Goal: Complete application form: Complete application form

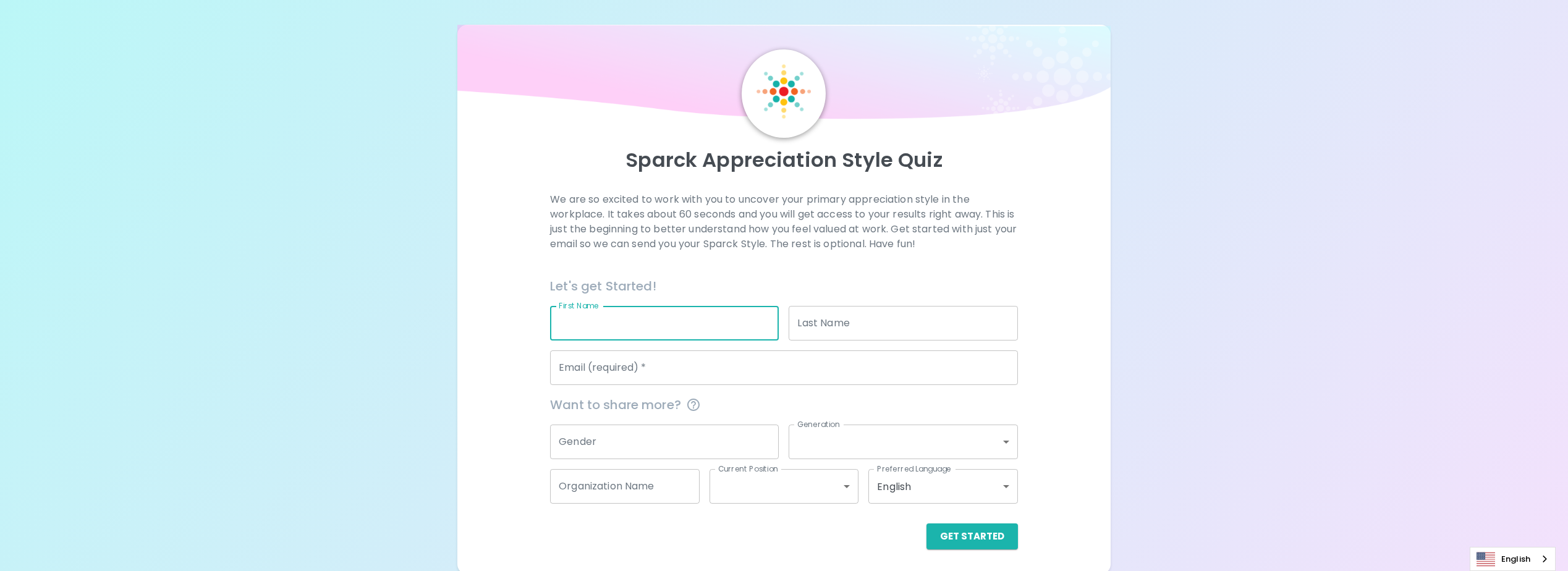
type input "Worawut"
type input "Jongnomklamg"
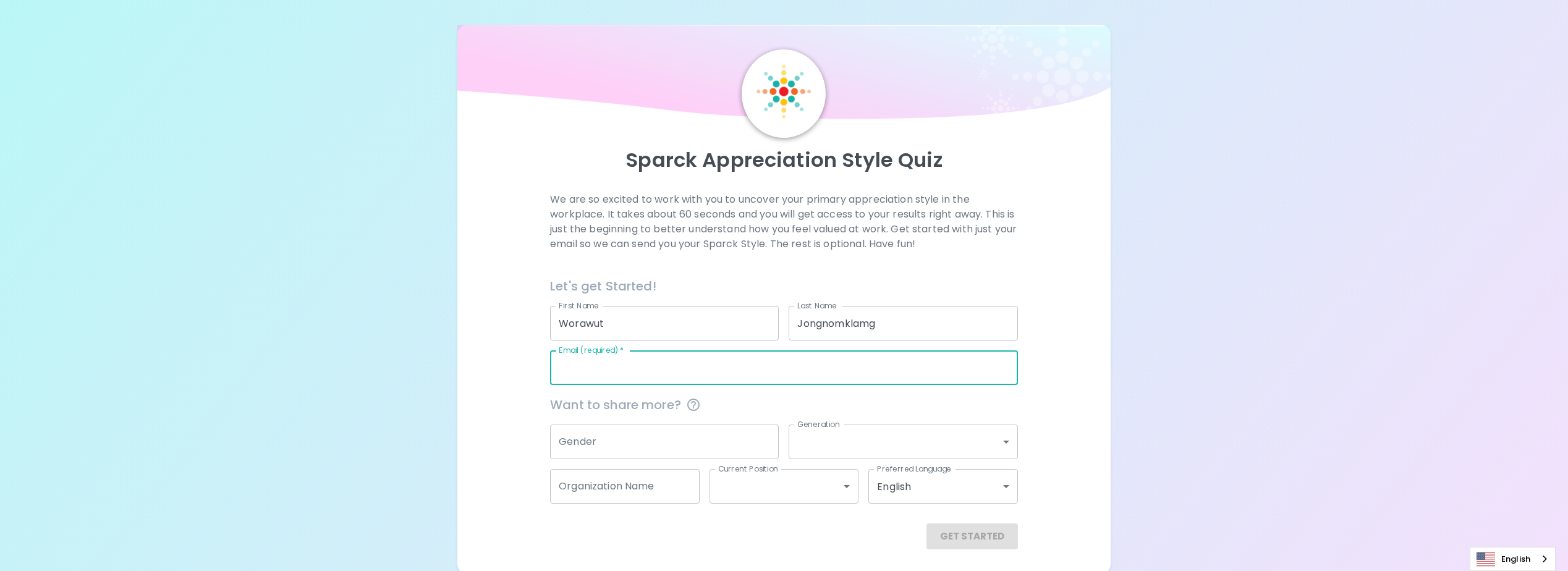
click at [670, 370] on input "Email (required)   *" at bounding box center [784, 368] width 468 height 35
type input "ไ"
type input "[EMAIL_ADDRESS][DOMAIN_NAME]"
click at [859, 439] on body "Sparck Appreciation Style Quiz We are so excited to work with you to uncover yo…" at bounding box center [789, 287] width 1578 height 574
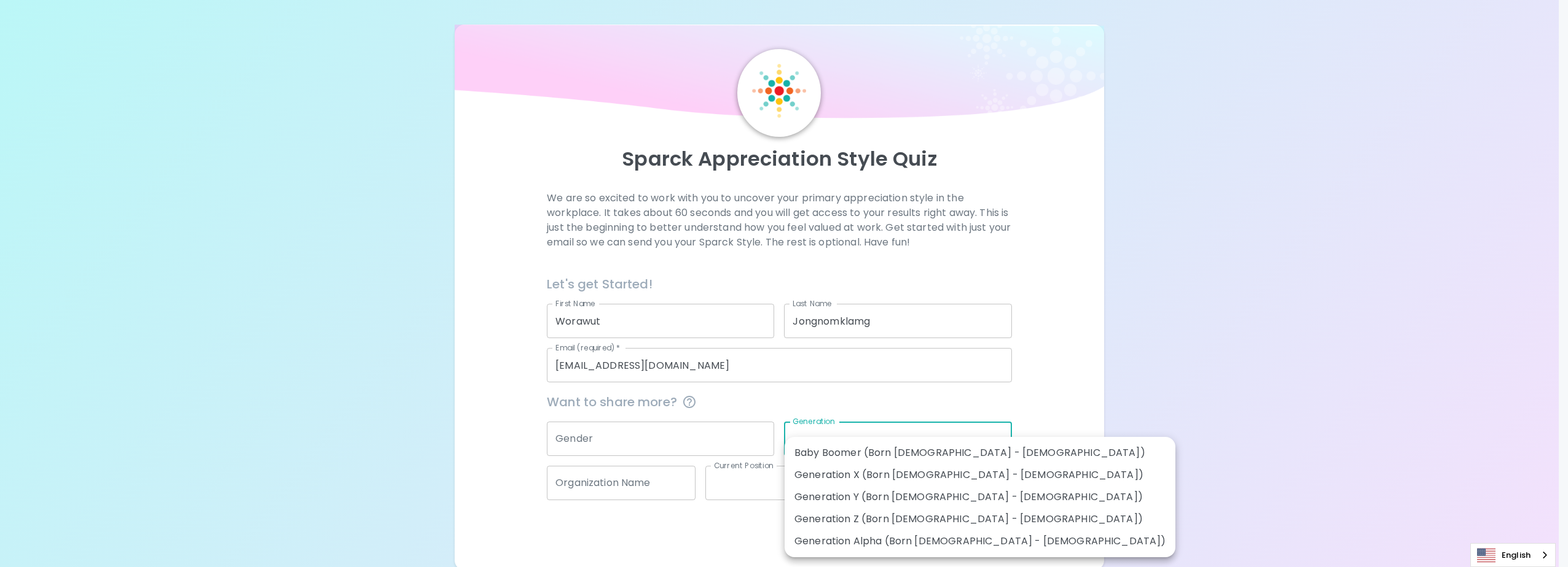
click at [699, 438] on div at bounding box center [784, 283] width 1568 height 567
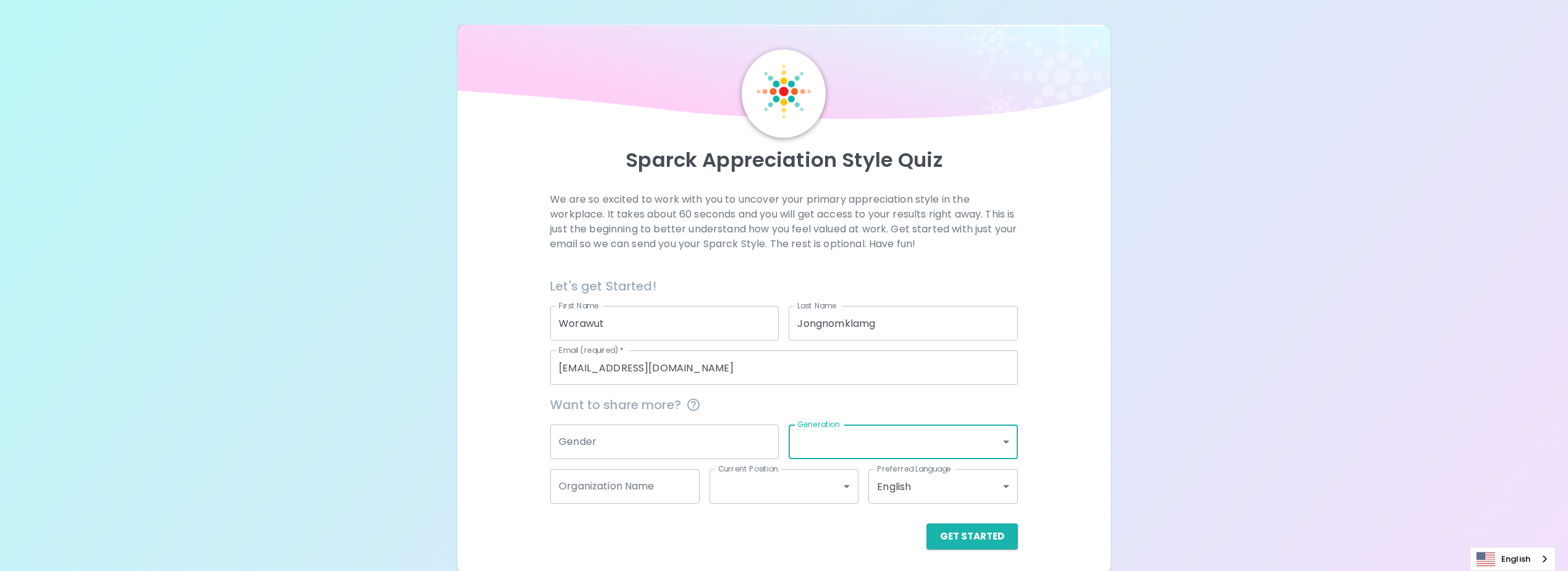
click at [754, 450] on input "Gender" at bounding box center [664, 442] width 228 height 35
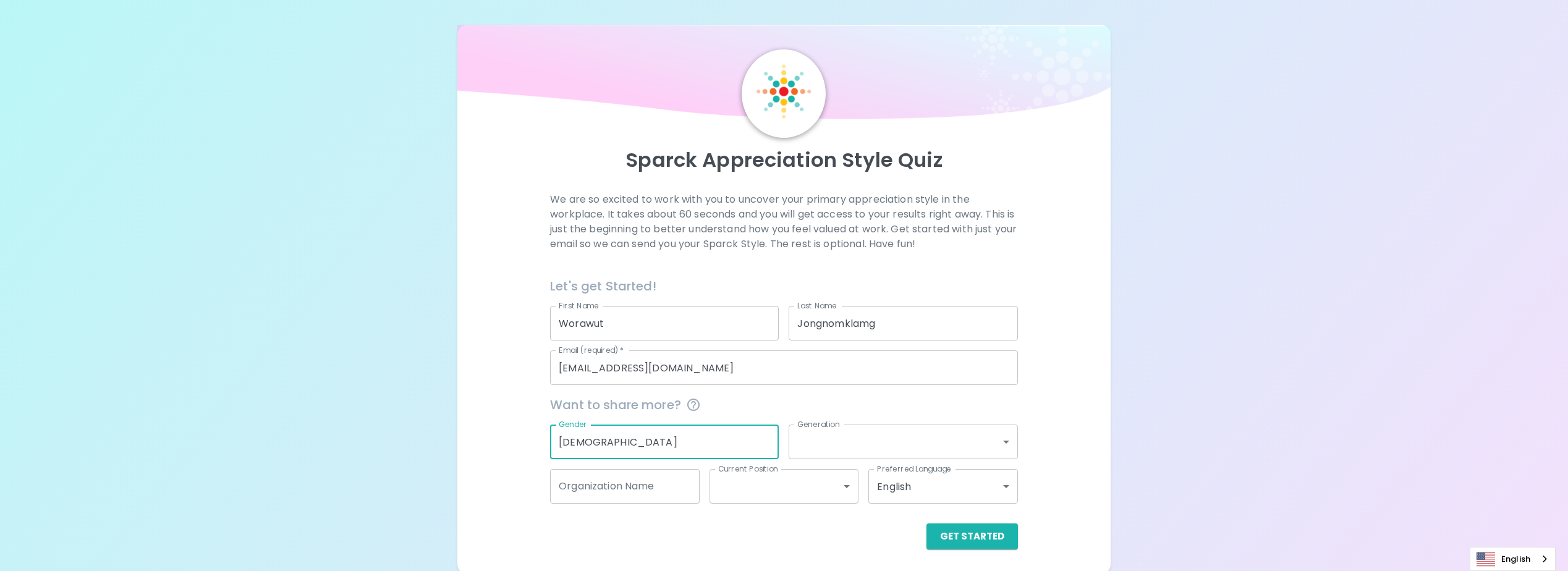
type input "[DEMOGRAPHIC_DATA]"
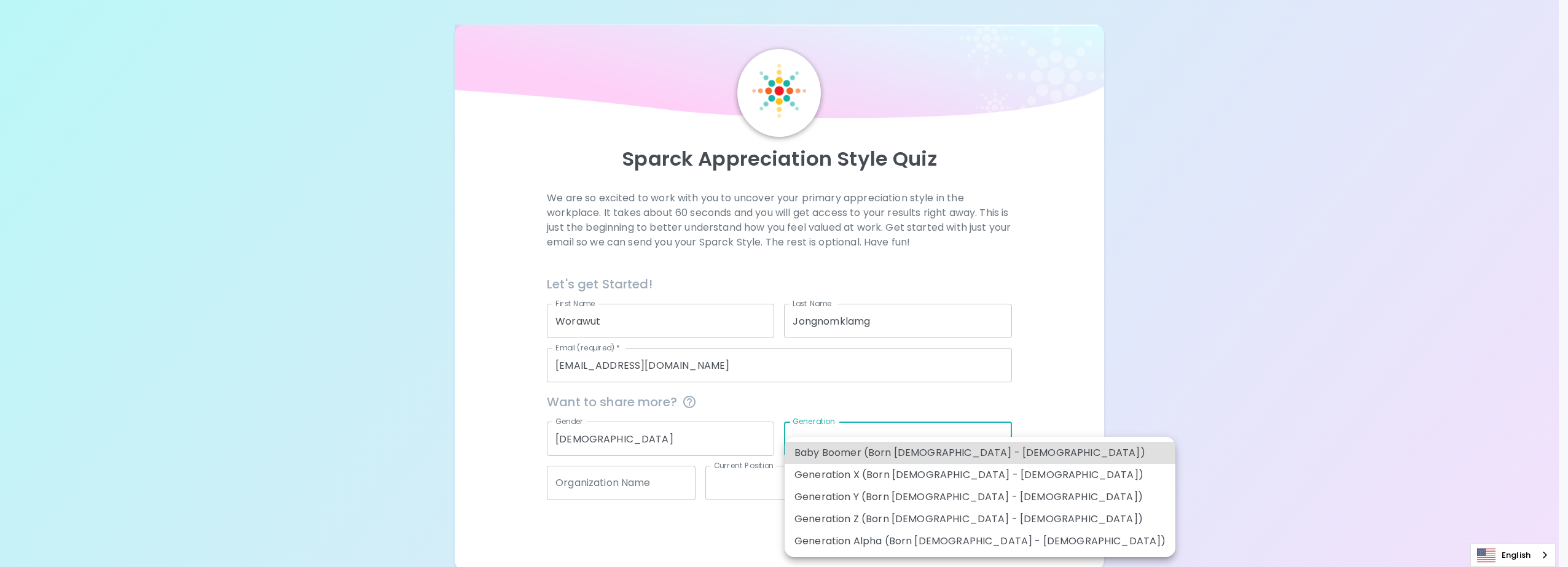
click at [906, 442] on body "Sparck Appreciation Style Quiz We are so excited to work with you to uncover yo…" at bounding box center [784, 285] width 1568 height 570
click at [923, 494] on li "Generation Y (Born [DEMOGRAPHIC_DATA] - [DEMOGRAPHIC_DATA])" at bounding box center [980, 498] width 391 height 23
type input "generation_y"
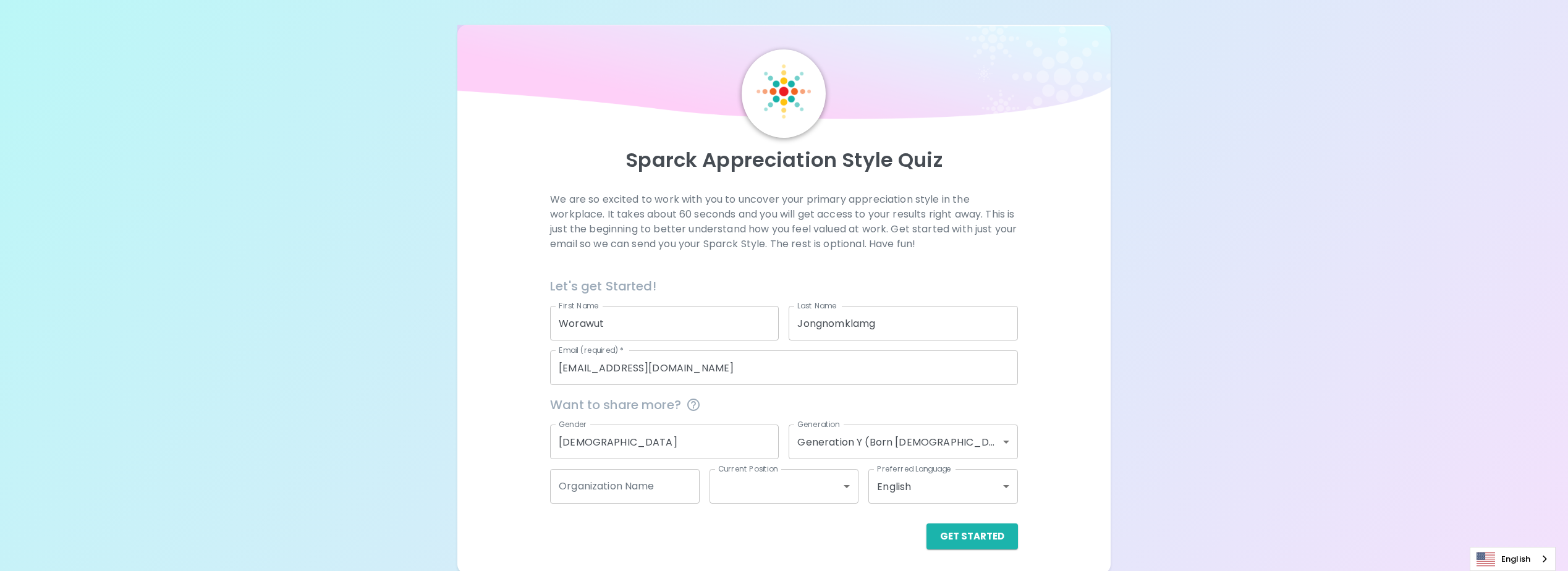
click at [1189, 481] on div "Sparck Appreciation Style Quiz We are so excited to work with you to uncover yo…" at bounding box center [784, 287] width 1568 height 574
click at [666, 492] on input "Organization Name" at bounding box center [625, 486] width 150 height 35
type input "H"
type input "Process"
click at [859, 493] on div "Preferred Language English en Preferred Language" at bounding box center [938, 481] width 160 height 44
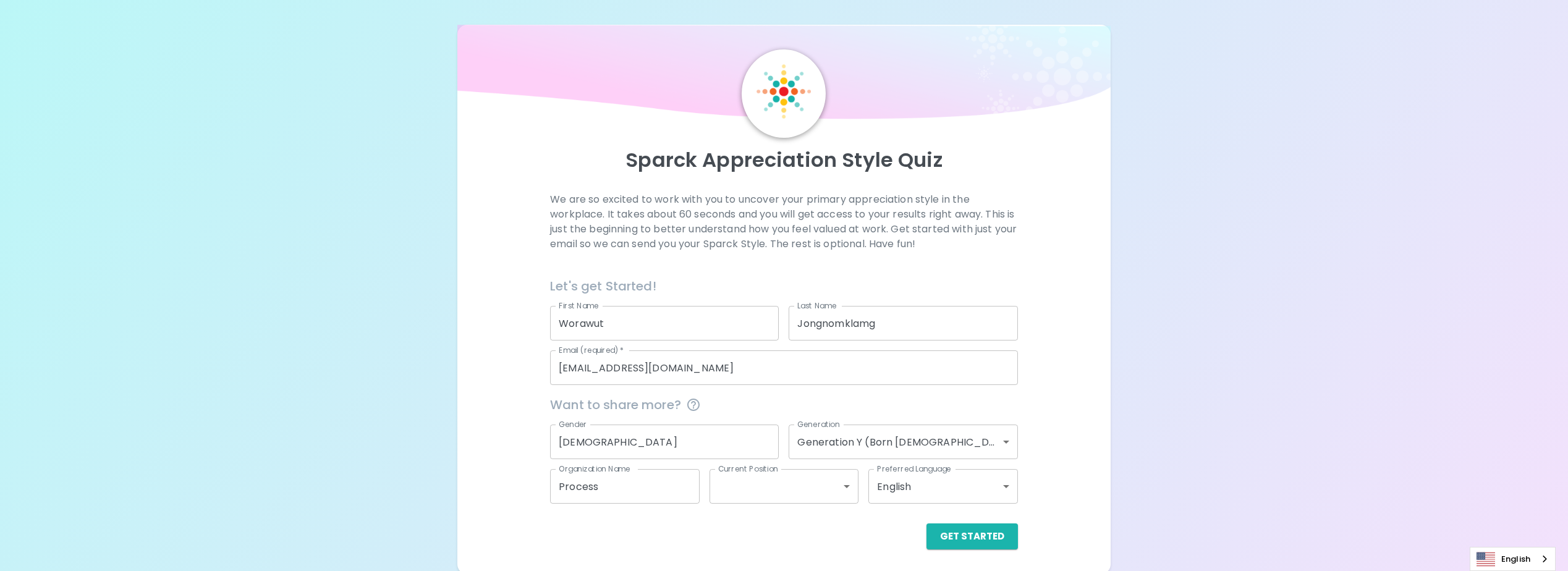
click at [846, 481] on body "Sparck Appreciation Style Quiz We are so excited to work with you to uncover yo…" at bounding box center [784, 287] width 1568 height 574
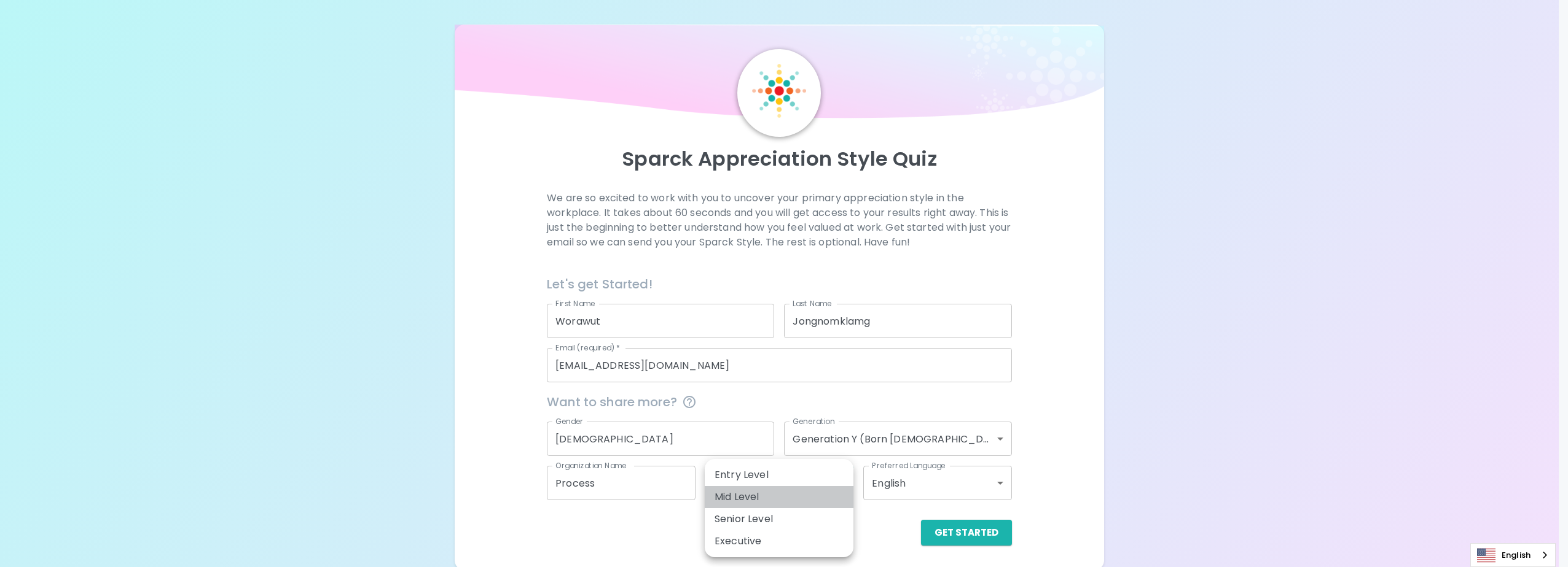
click at [785, 493] on li "Mid Level" at bounding box center [779, 498] width 149 height 23
type input "mid_level"
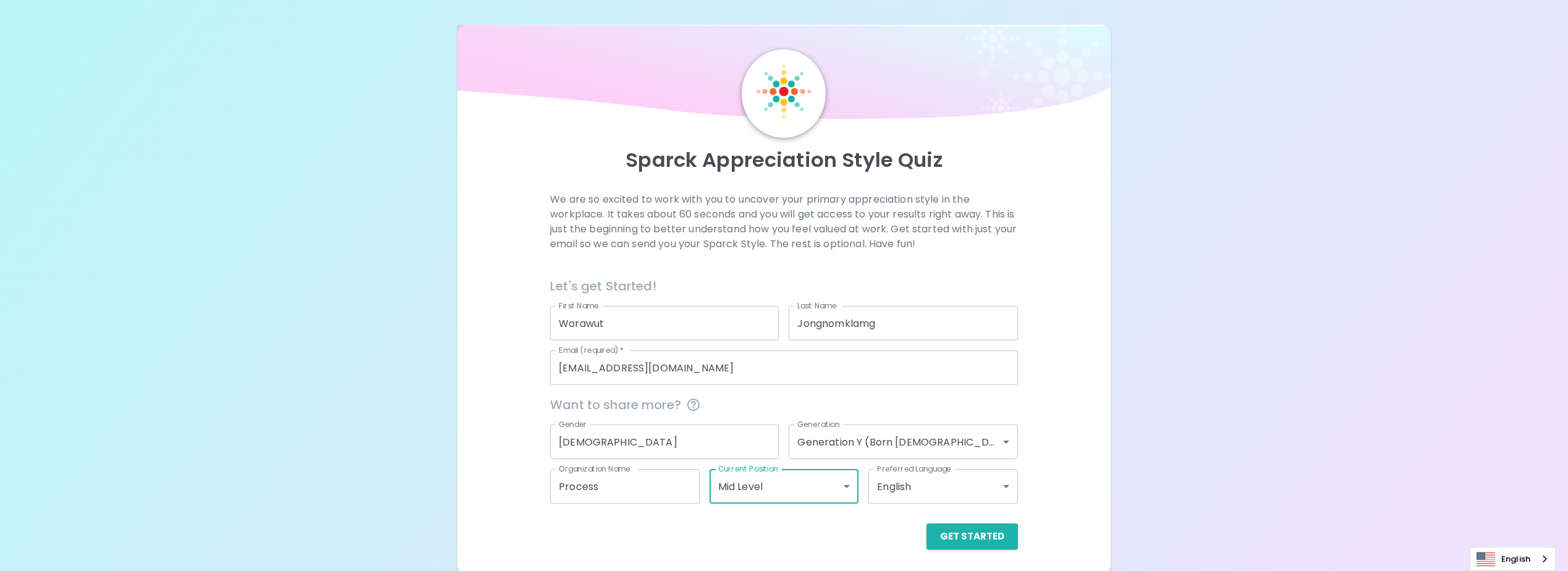
click at [1103, 461] on div "Sparck Appreciation Style Quiz We are so excited to work with you to uncover yo…" at bounding box center [784, 299] width 654 height 549
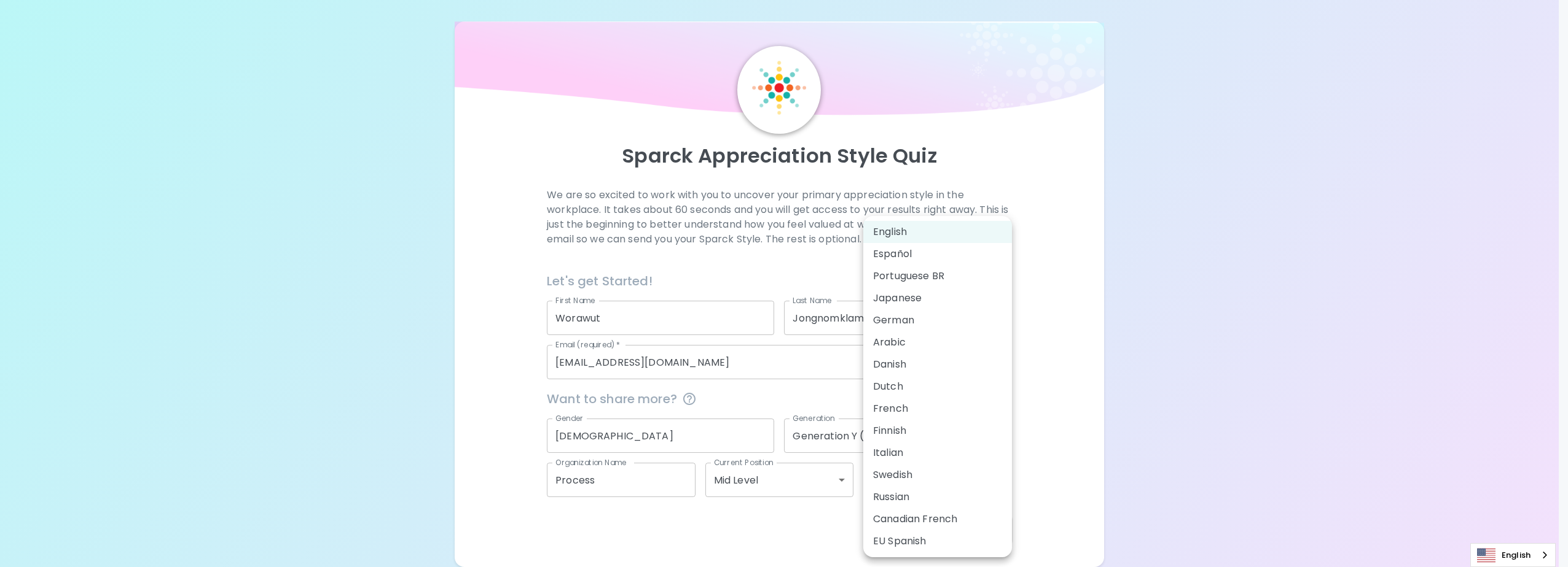
click at [997, 476] on body "Sparck Appreciation Style Quiz We are so excited to work with you to uncover yo…" at bounding box center [784, 281] width 1568 height 570
click at [1128, 360] on div at bounding box center [784, 283] width 1568 height 567
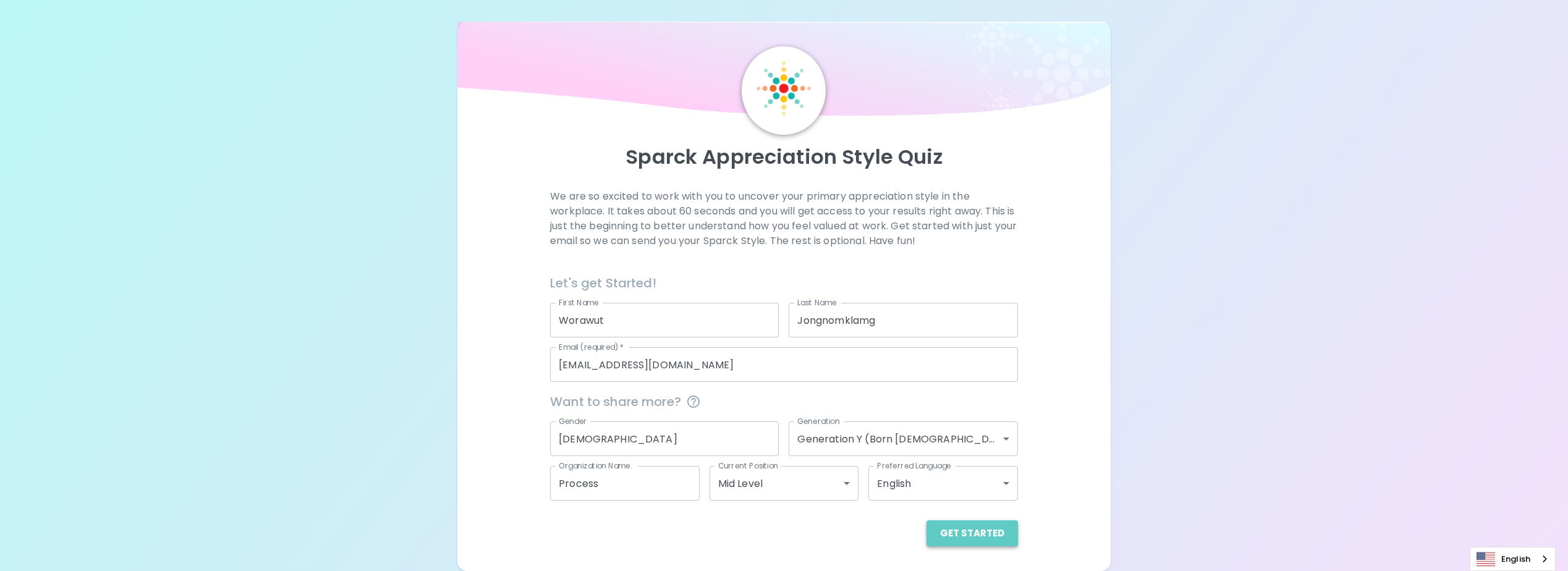
click at [1002, 534] on button "Get Started" at bounding box center [972, 534] width 92 height 26
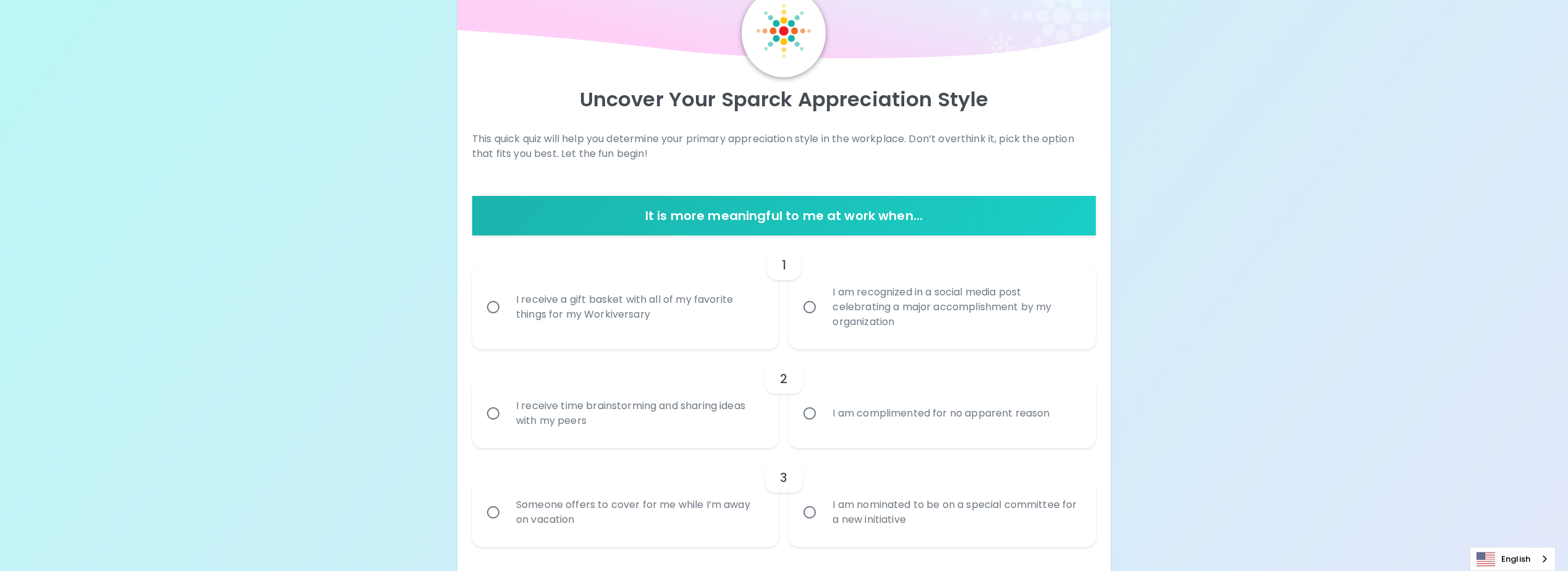
scroll to position [65, 0]
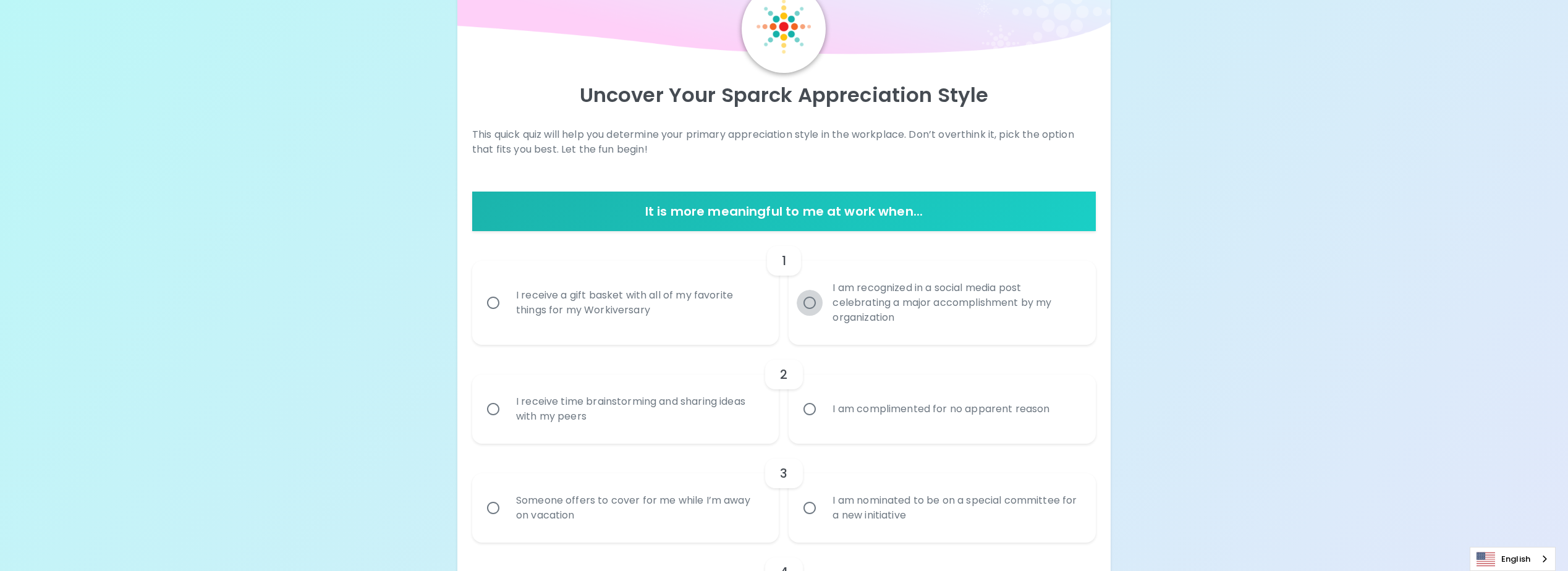
click at [812, 306] on input "I am recognized in a social media post celebrating a major accomplishment by my…" at bounding box center [810, 303] width 26 height 26
radio input "true"
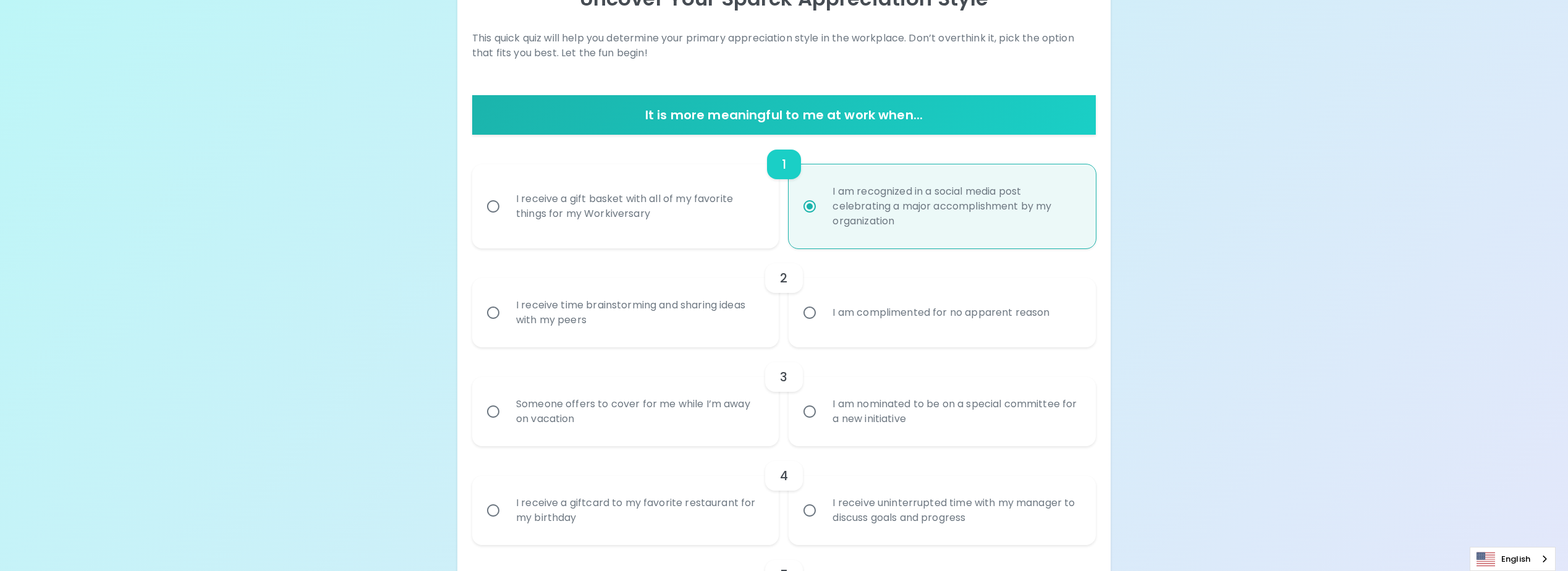
scroll to position [164, 0]
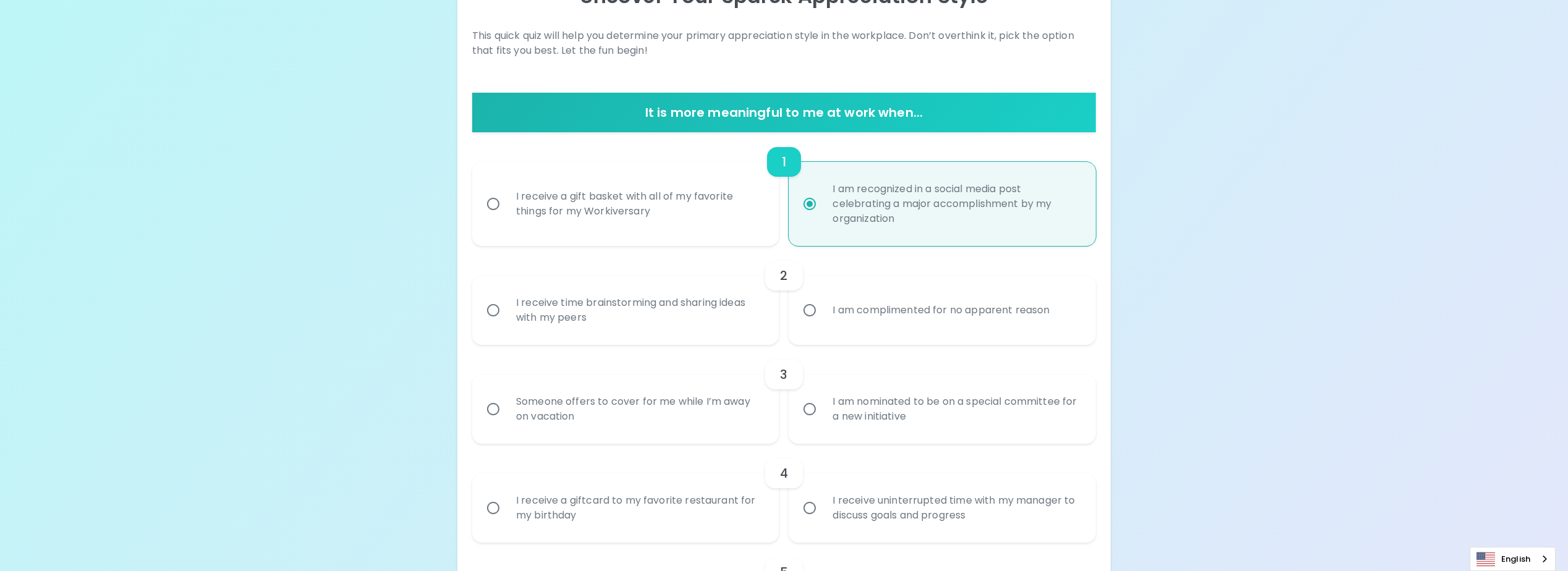
click at [583, 317] on div "I receive time brainstorming and sharing ideas with my peers" at bounding box center [640, 310] width 267 height 59
click at [506, 317] on input "I receive time brainstorming and sharing ideas with my peers" at bounding box center [493, 310] width 26 height 26
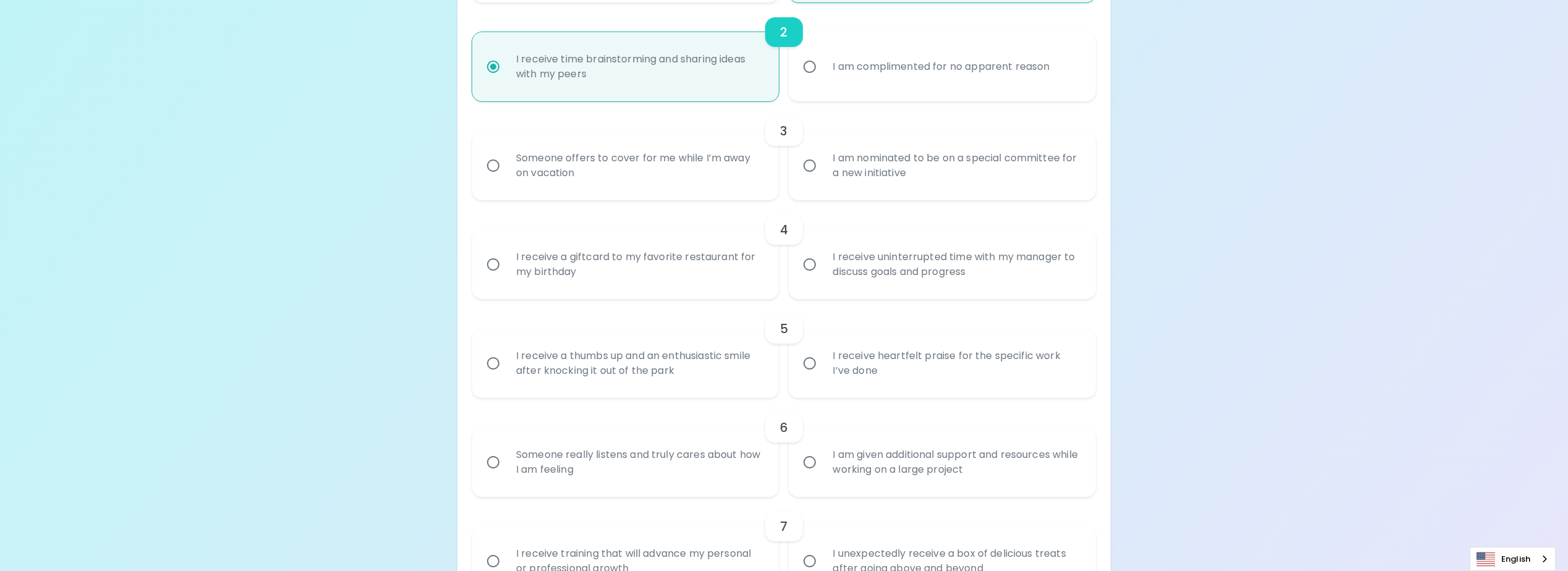
scroll to position [324, 0]
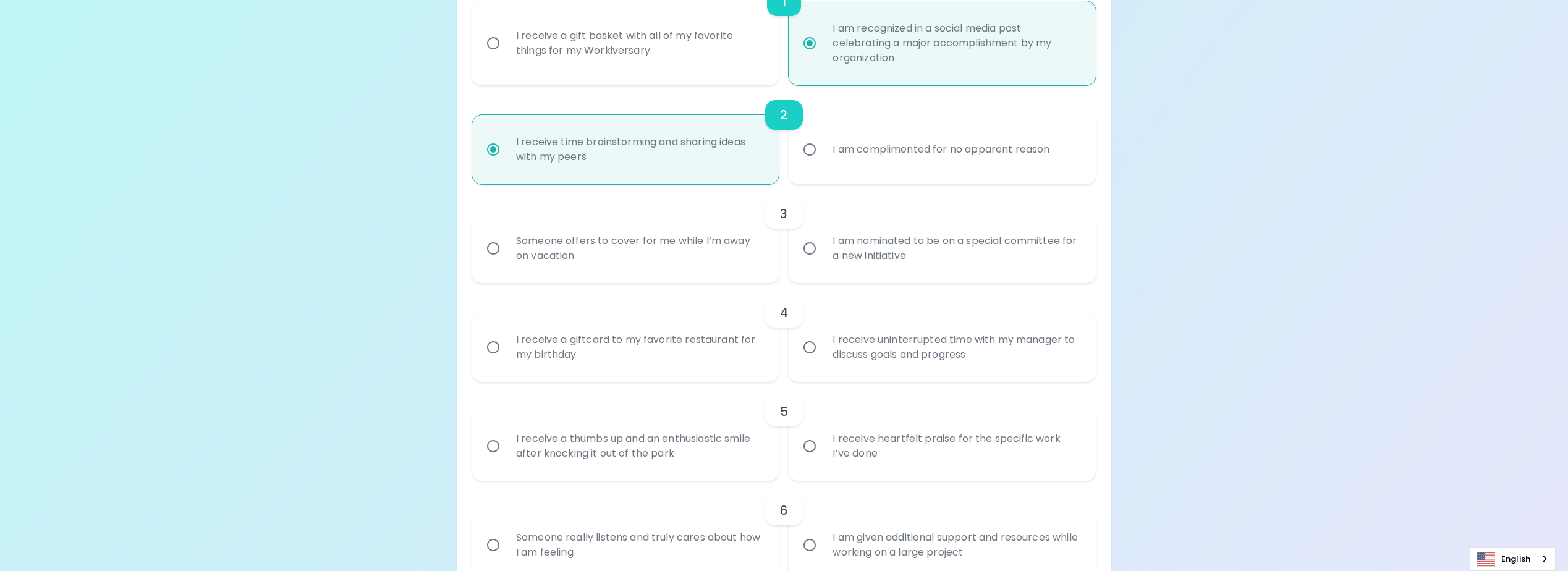
radio input "true"
click at [662, 248] on div "Someone offers to cover for me while I’m away on vacation" at bounding box center [640, 248] width 267 height 59
click at [506, 248] on input "Someone offers to cover for me while I’m away on vacation" at bounding box center [493, 248] width 26 height 26
radio input "false"
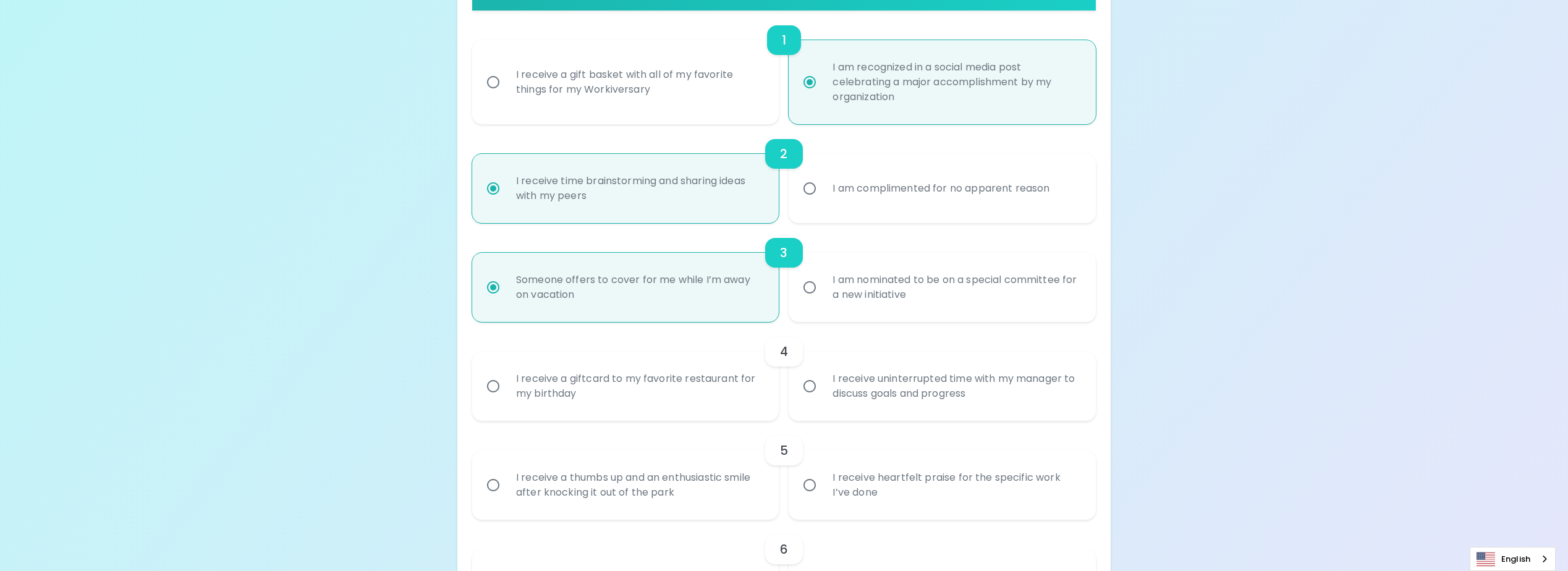
scroll to position [300, 0]
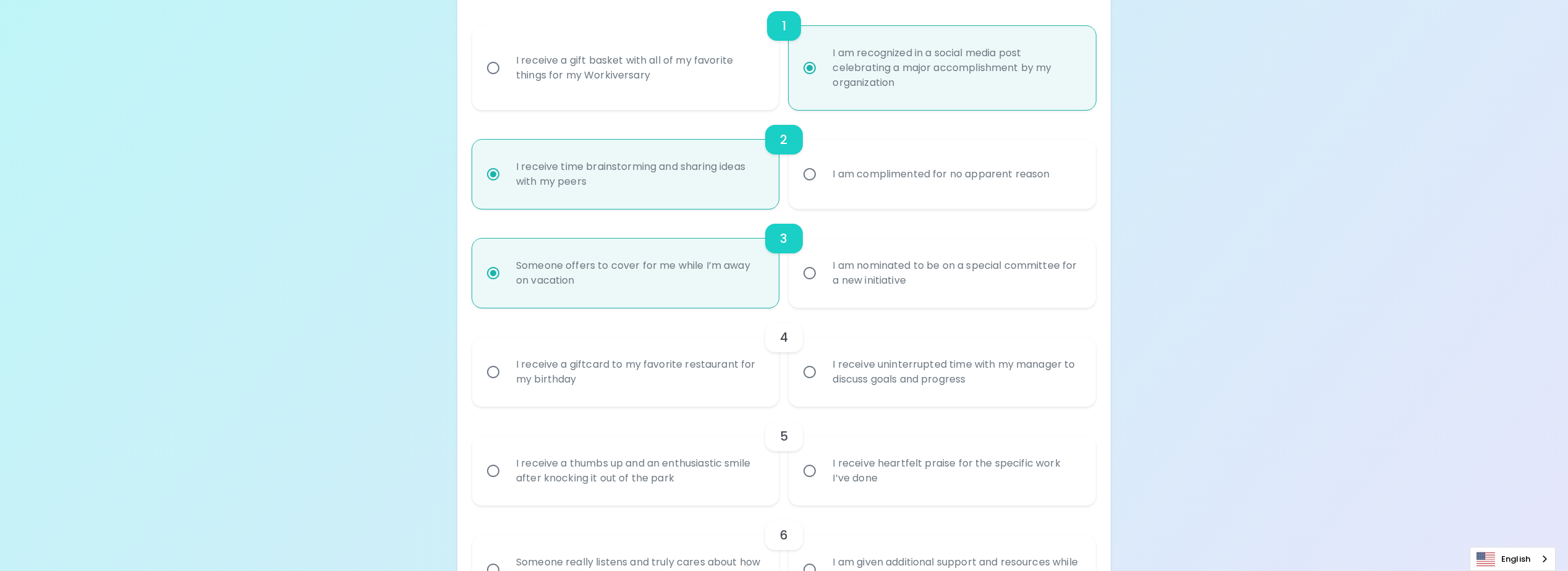
radio input "true"
click at [951, 377] on div "I receive uninterrupted time with my manager to discuss goals and progress" at bounding box center [956, 372] width 267 height 59
click at [823, 377] on input "I receive uninterrupted time with my manager to discuss goals and progress" at bounding box center [810, 372] width 26 height 26
radio input "false"
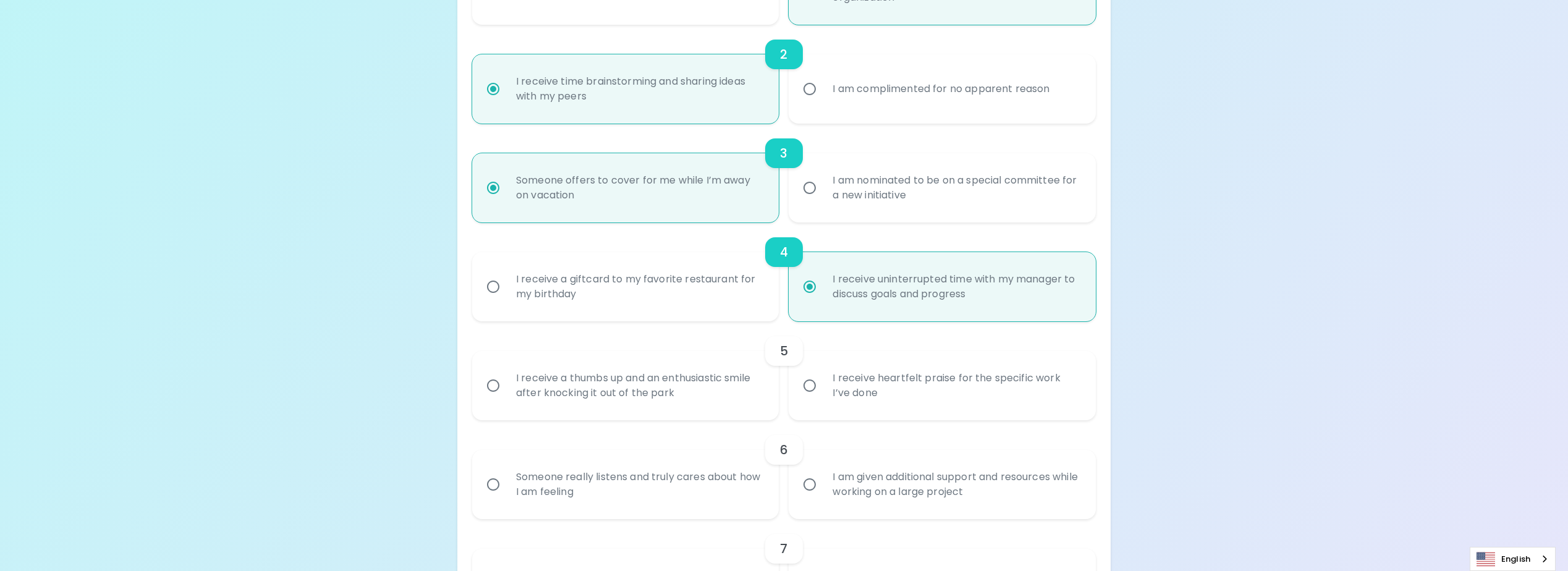
scroll to position [398, 0]
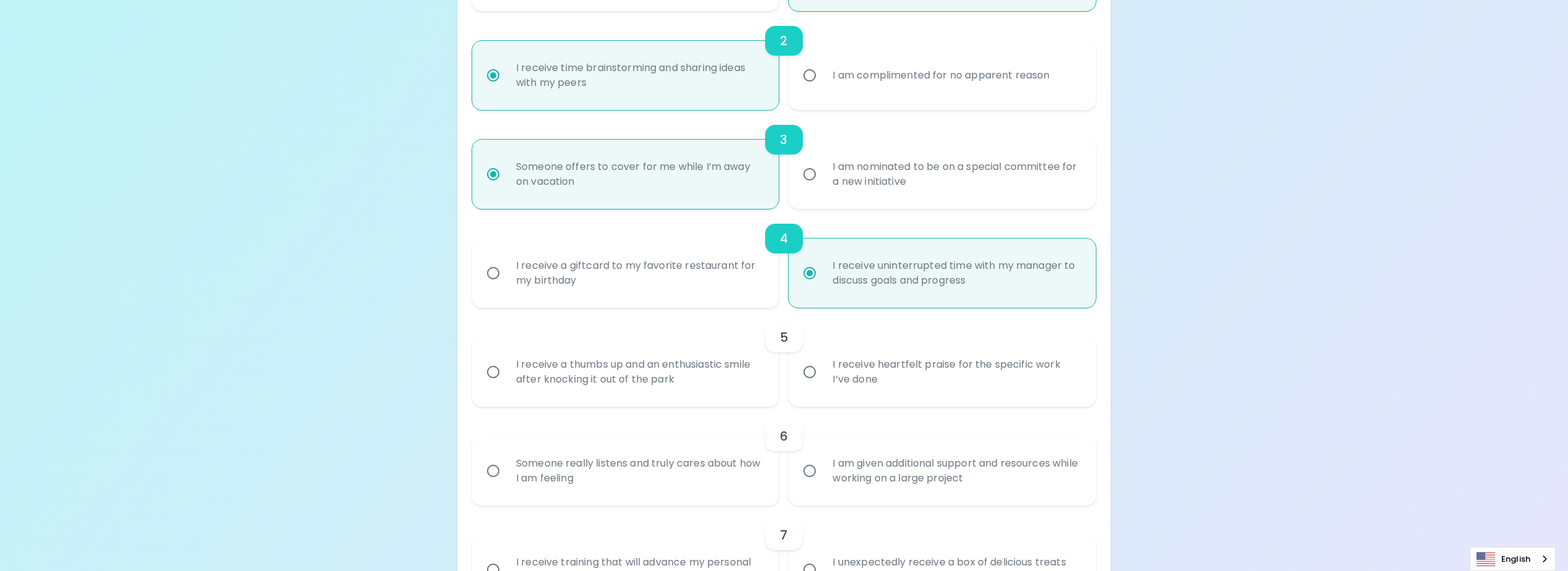
radio input "true"
click at [880, 368] on div "I receive heartfelt praise for the specific work I’ve done" at bounding box center [956, 372] width 267 height 59
click at [823, 368] on input "I receive heartfelt praise for the specific work I’ve done" at bounding box center [810, 372] width 26 height 26
radio input "false"
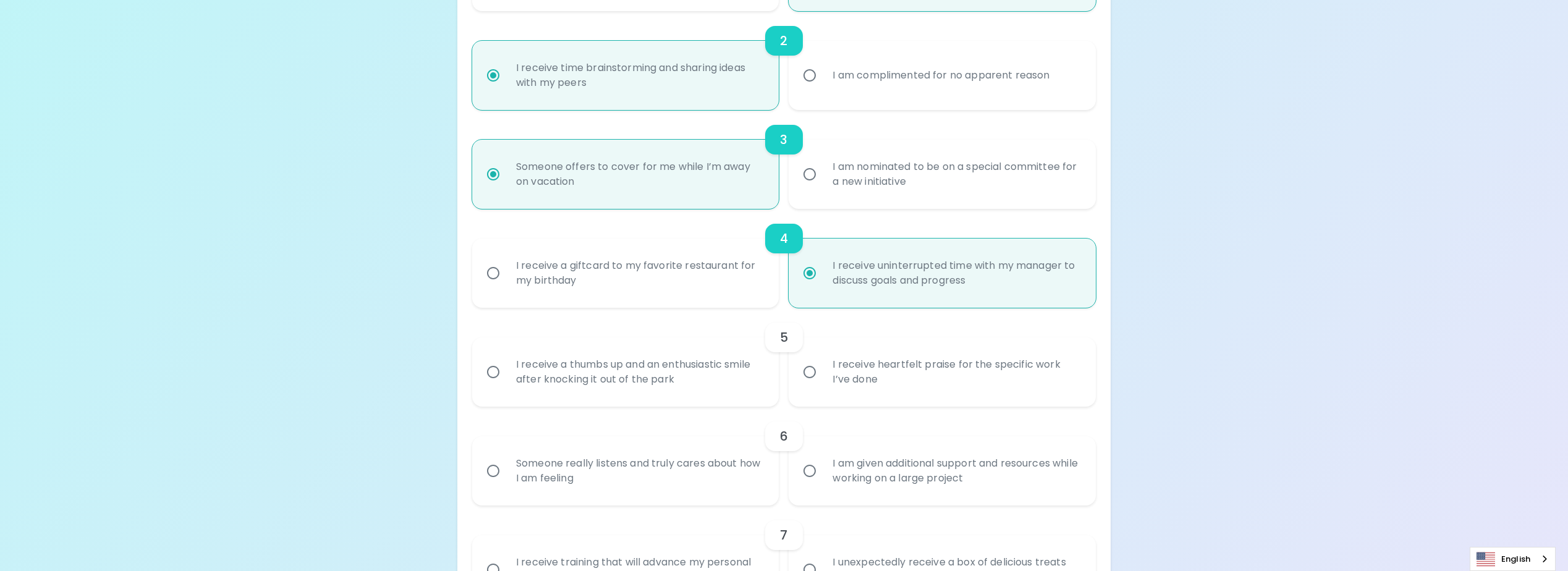
radio input "false"
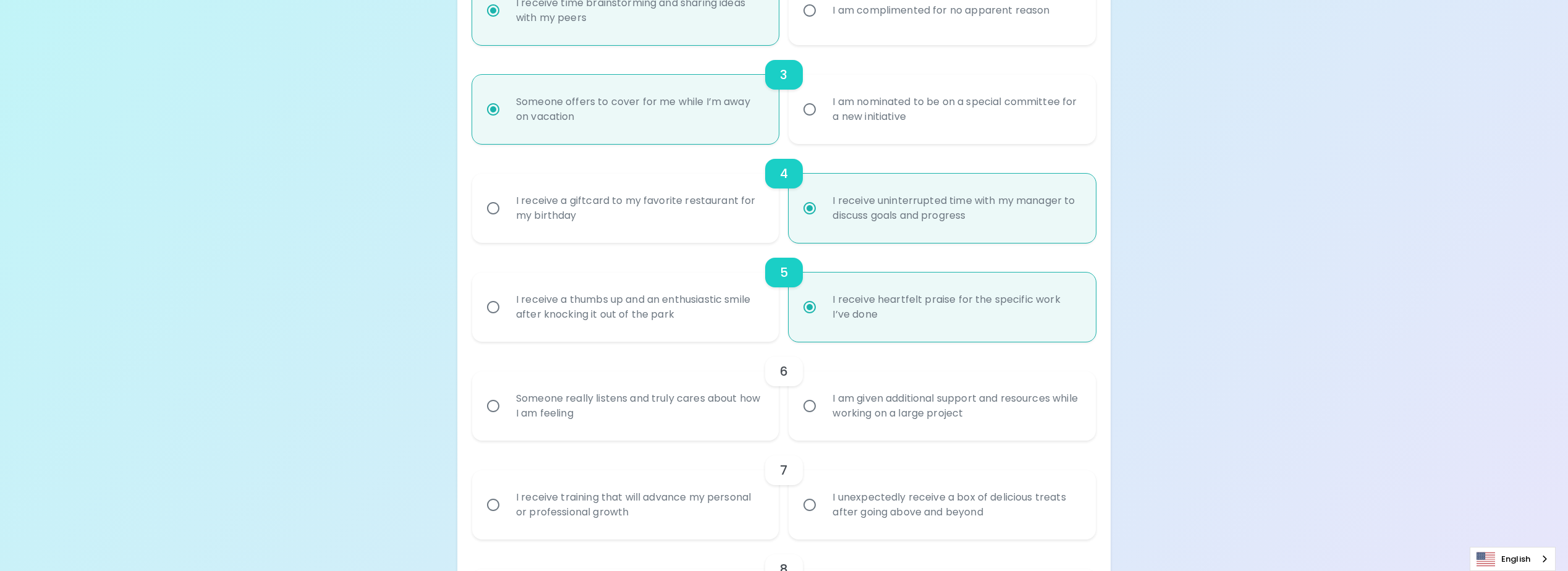
scroll to position [498, 0]
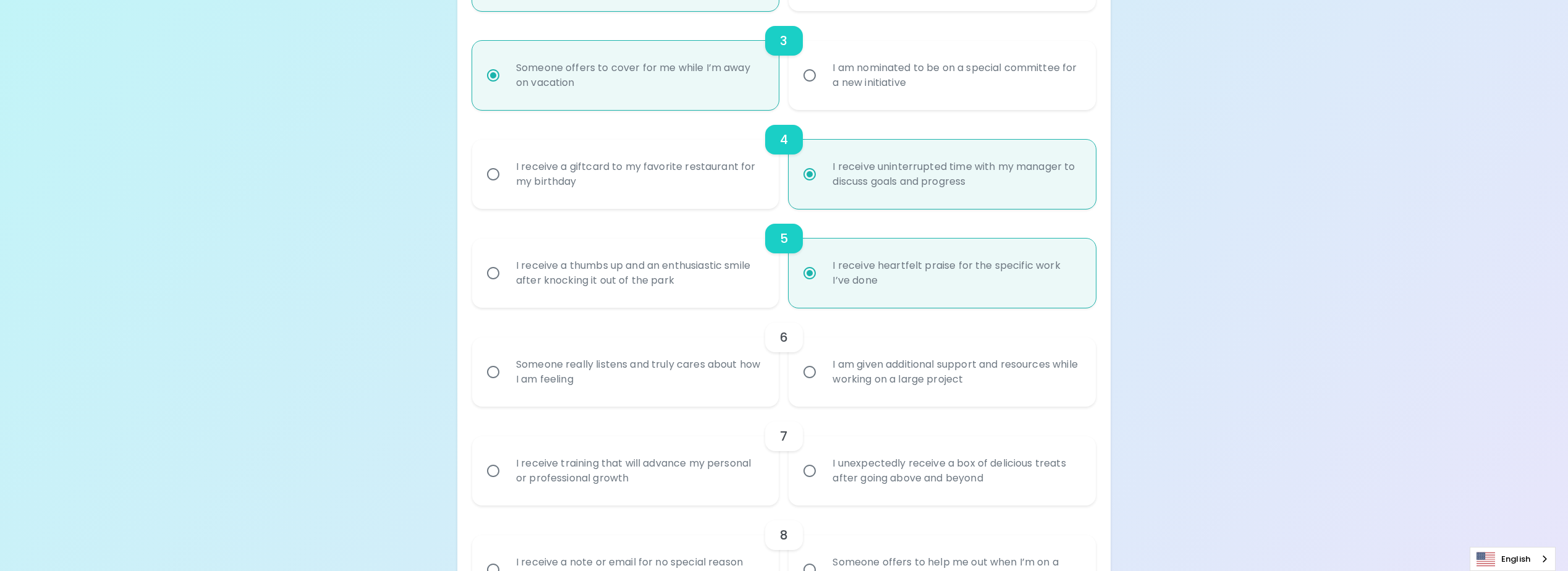
radio input "true"
click at [904, 385] on div "I am given additional support and resources while working on a large project" at bounding box center [956, 372] width 267 height 59
click at [823, 385] on input "I am given additional support and resources while working on a large project" at bounding box center [810, 372] width 26 height 26
radio input "false"
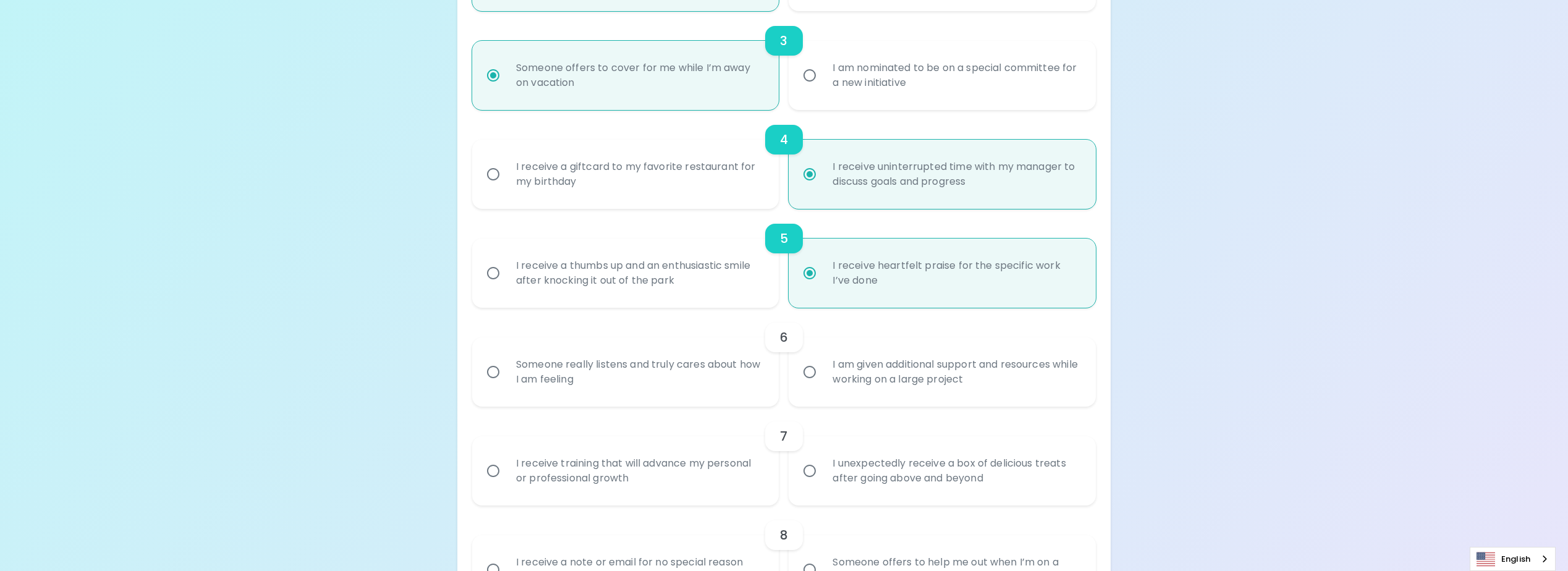
radio input "false"
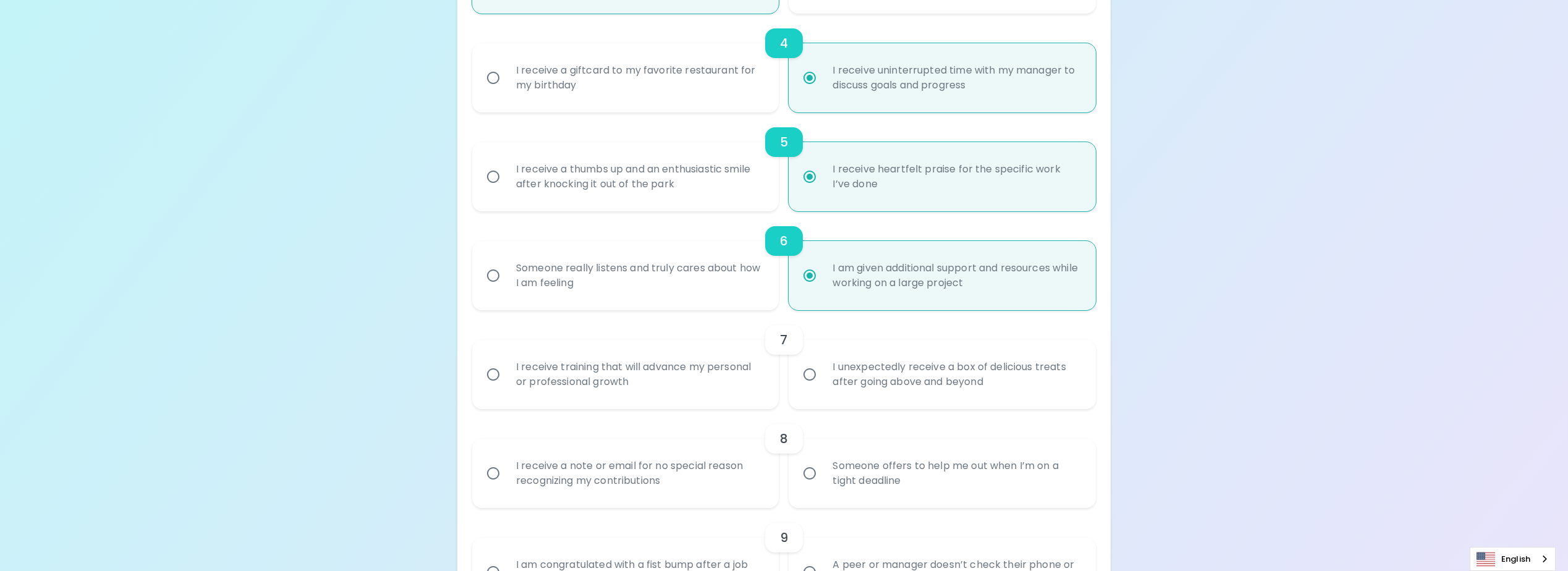
scroll to position [596, 0]
radio input "true"
click at [717, 377] on div "I receive training that will advance my personal or professional growth" at bounding box center [640, 372] width 267 height 59
click at [506, 377] on input "I receive training that will advance my personal or professional growth" at bounding box center [493, 372] width 26 height 26
radio input "false"
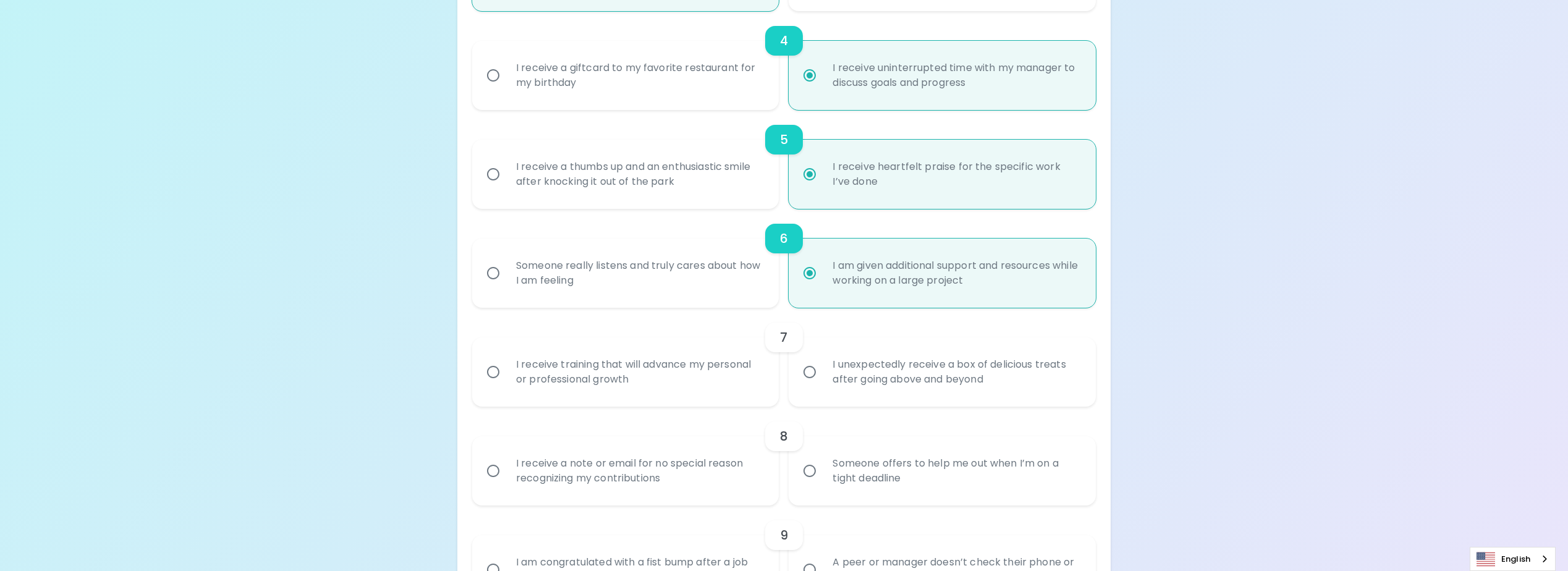
radio input "false"
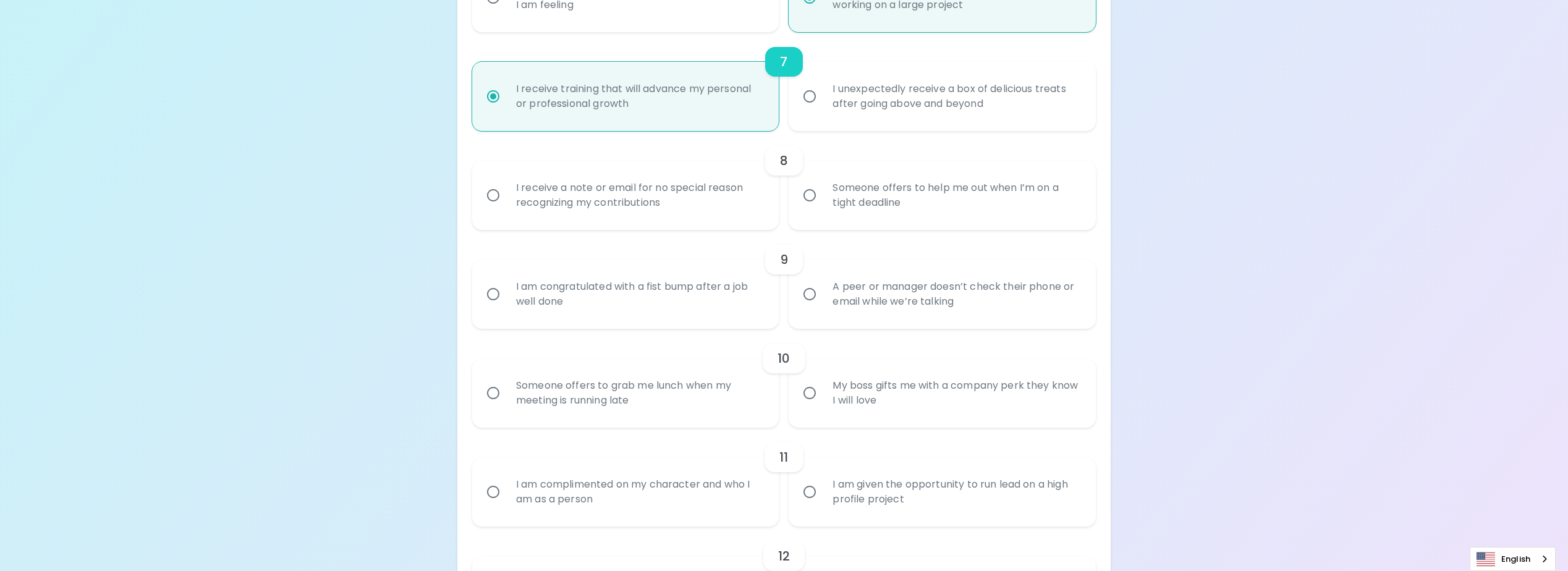
scroll to position [819, 0]
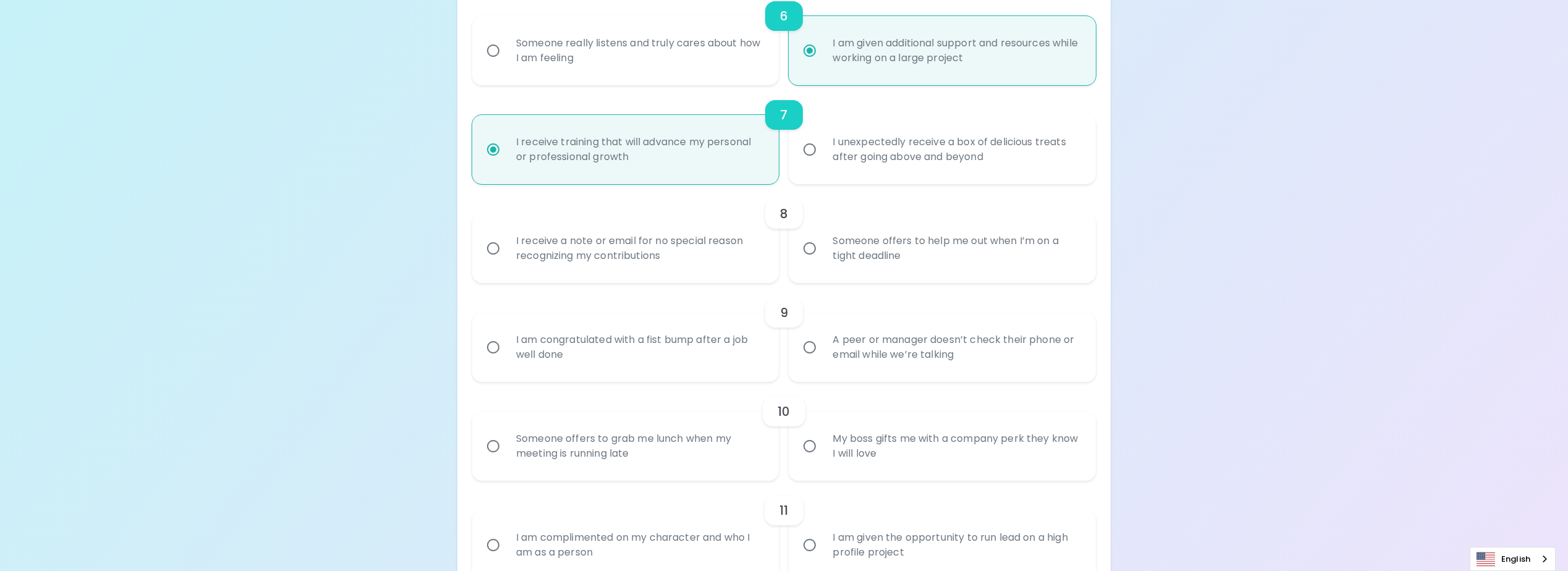
radio input "true"
click at [858, 257] on div "Someone offers to help me out when I’m on a tight deadline" at bounding box center [956, 248] width 267 height 59
click at [823, 257] on input "Someone offers to help me out when I’m on a tight deadline" at bounding box center [810, 248] width 26 height 26
radio input "false"
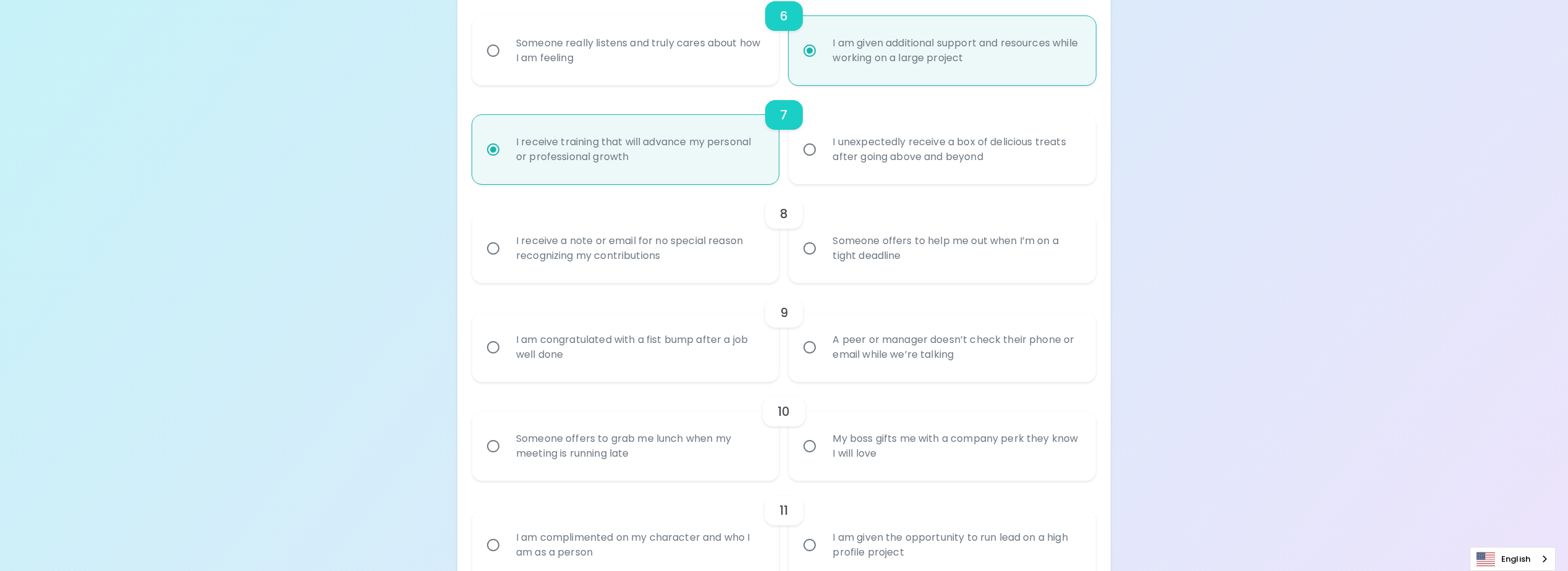
radio input "false"
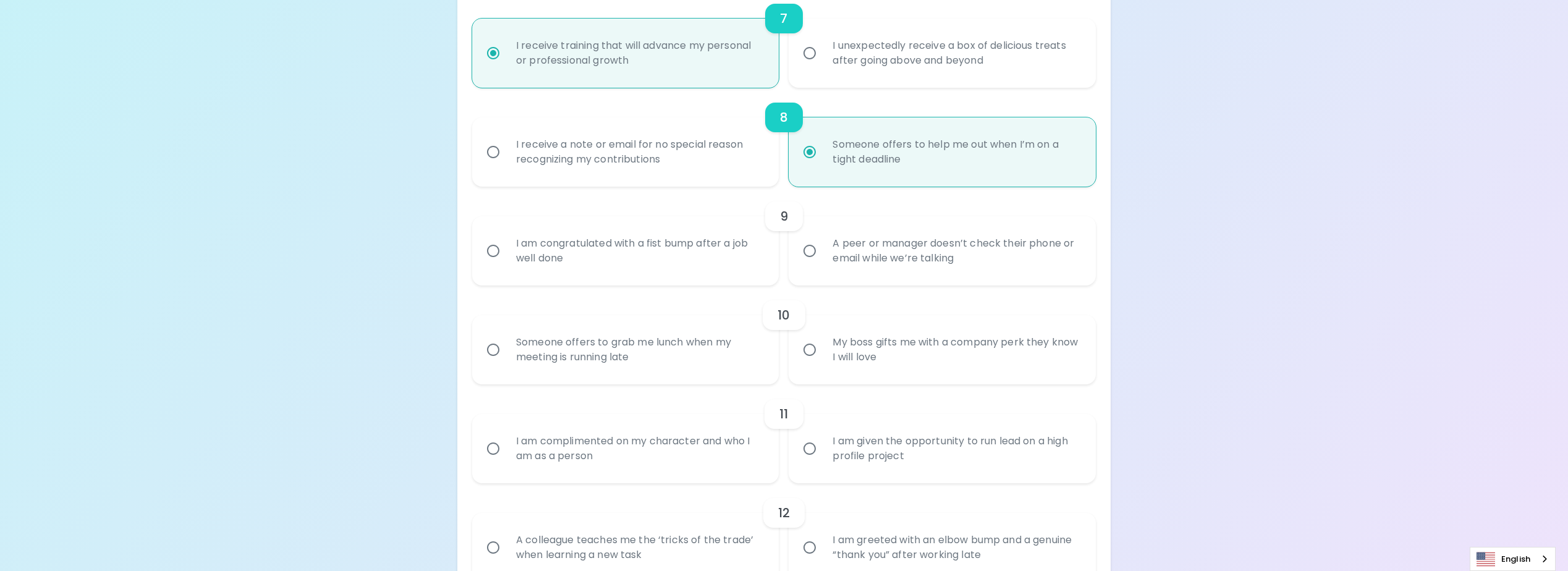
scroll to position [918, 0]
radio input "true"
click at [728, 250] on div "I am congratulated with a fist bump after a job well done" at bounding box center [640, 248] width 267 height 59
click at [506, 250] on input "I am congratulated with a fist bump after a job well done" at bounding box center [493, 248] width 26 height 26
radio input "false"
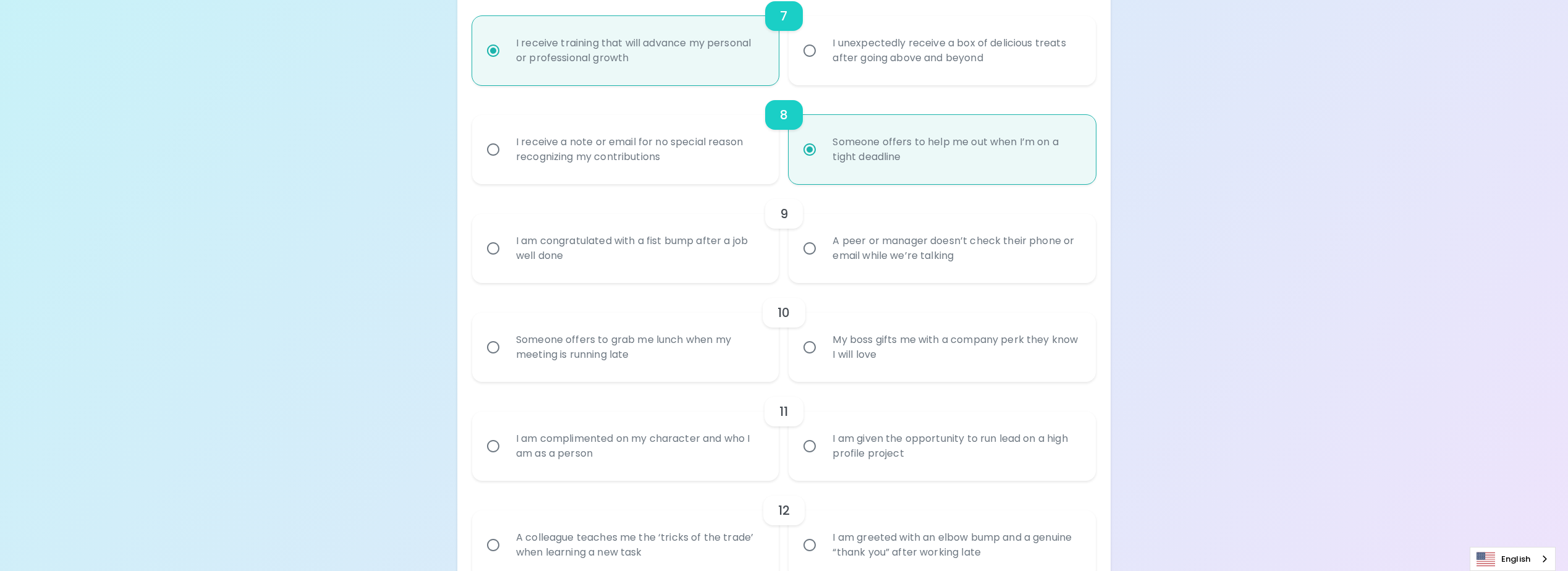
radio input "false"
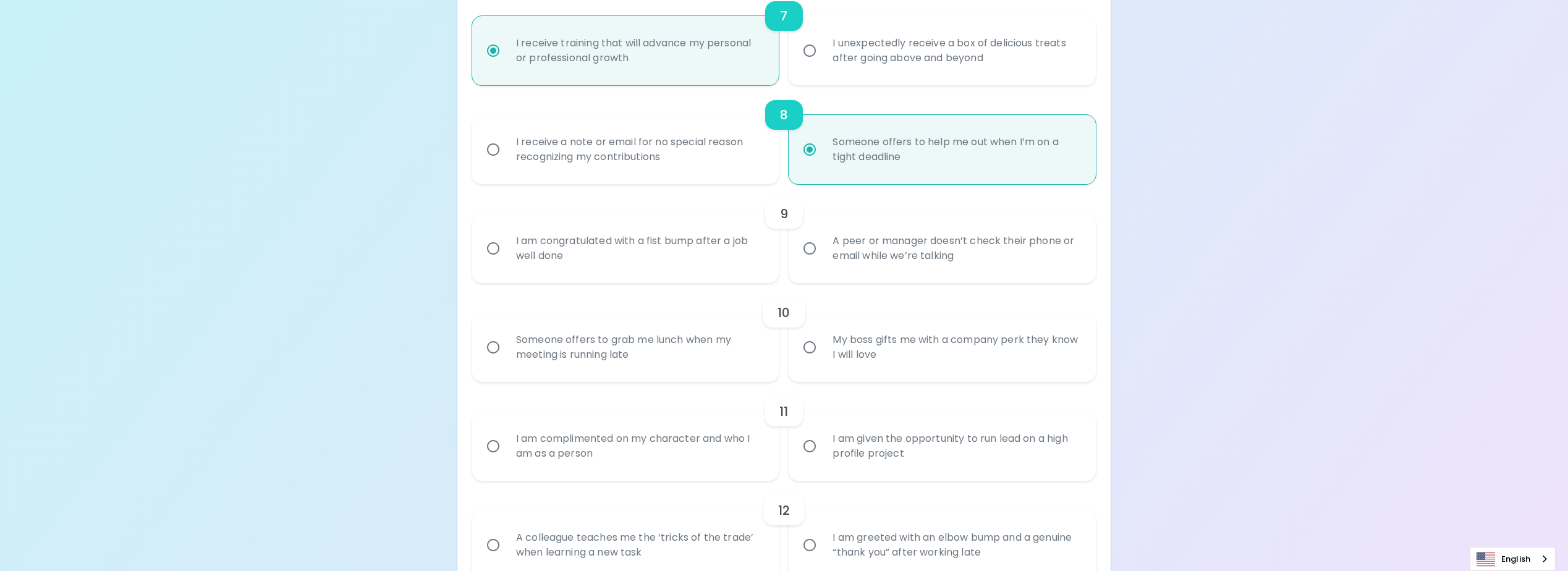
radio input "false"
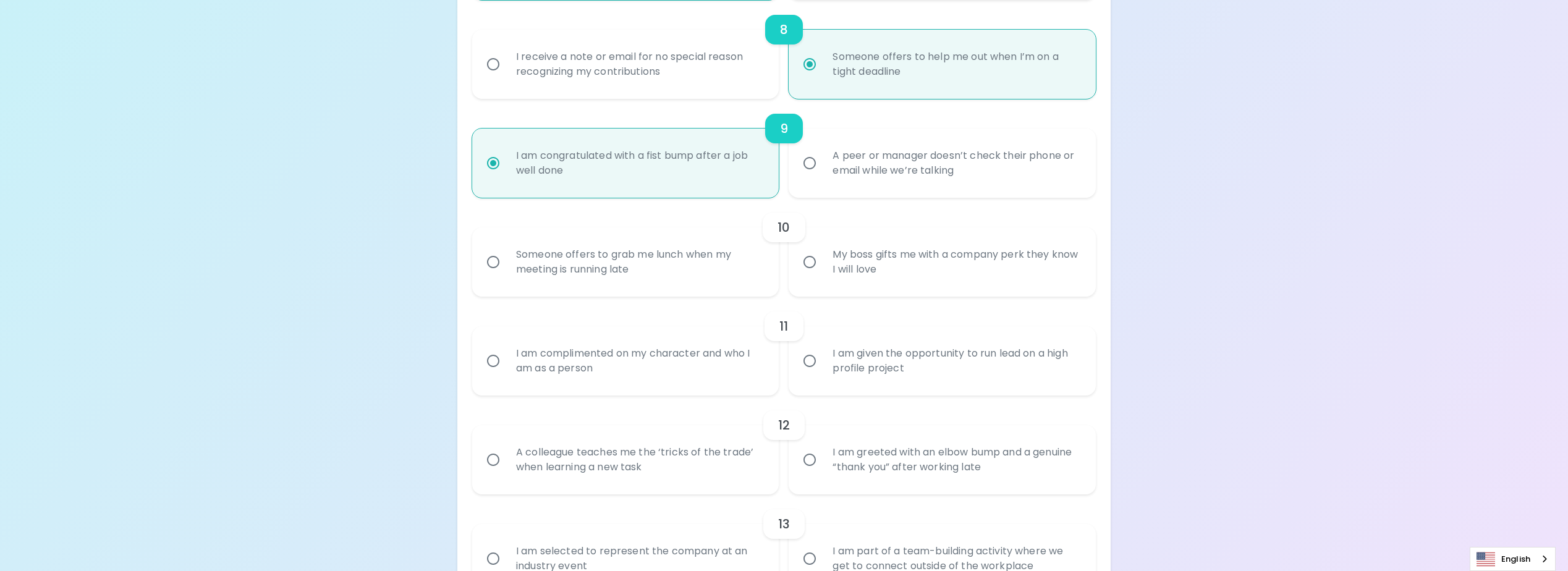
scroll to position [1016, 0]
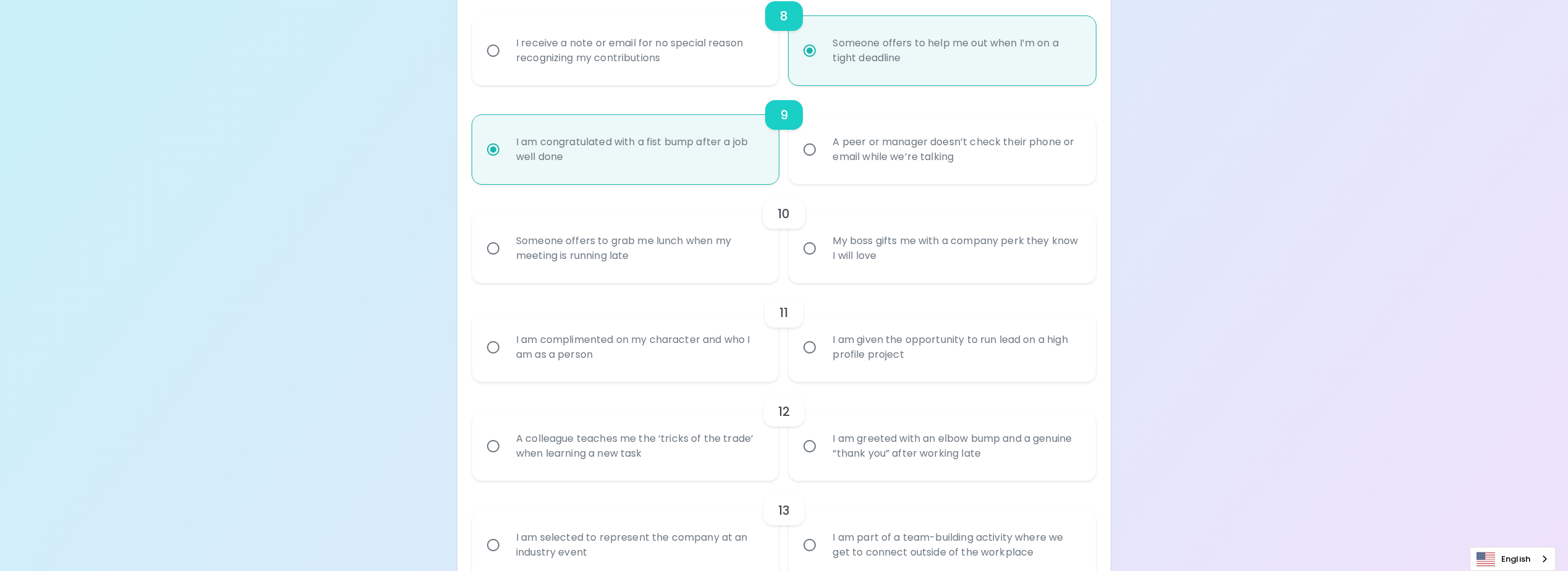
radio input "true"
click at [730, 265] on div "Someone offers to grab me lunch when my meeting is running late" at bounding box center [640, 248] width 267 height 59
click at [506, 262] on input "Someone offers to grab me lunch when my meeting is running late" at bounding box center [493, 248] width 26 height 26
radio input "false"
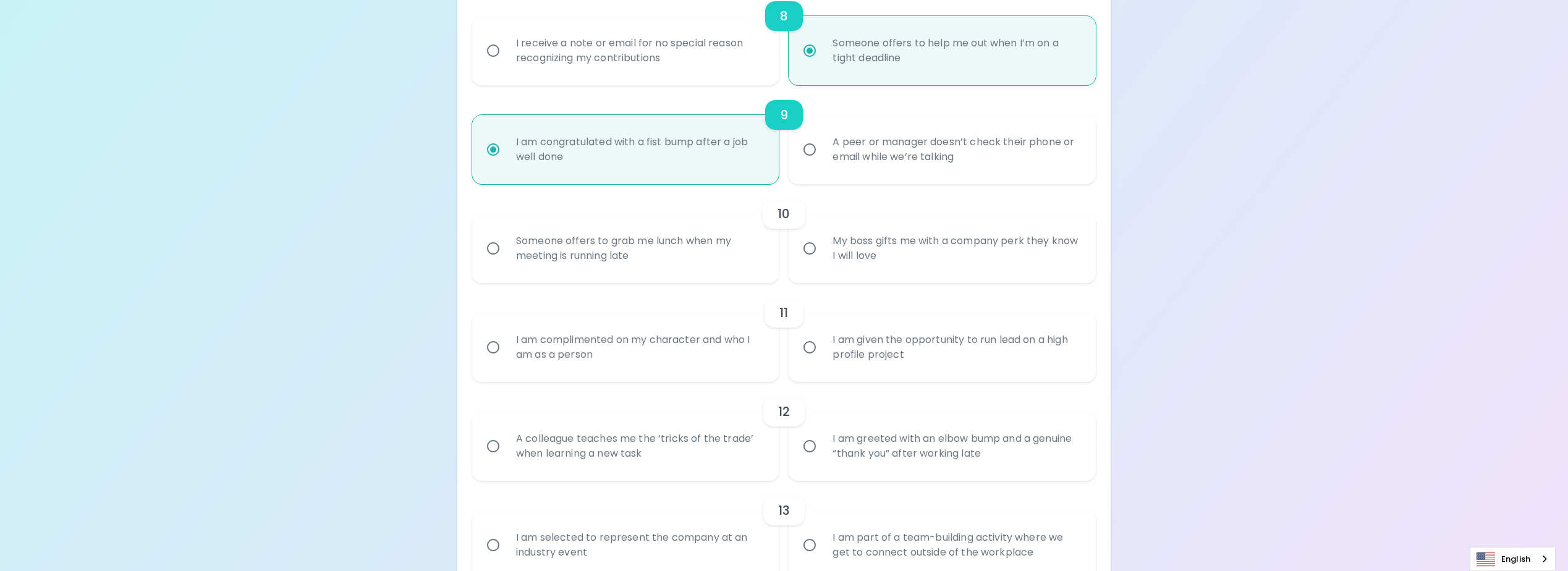
radio input "false"
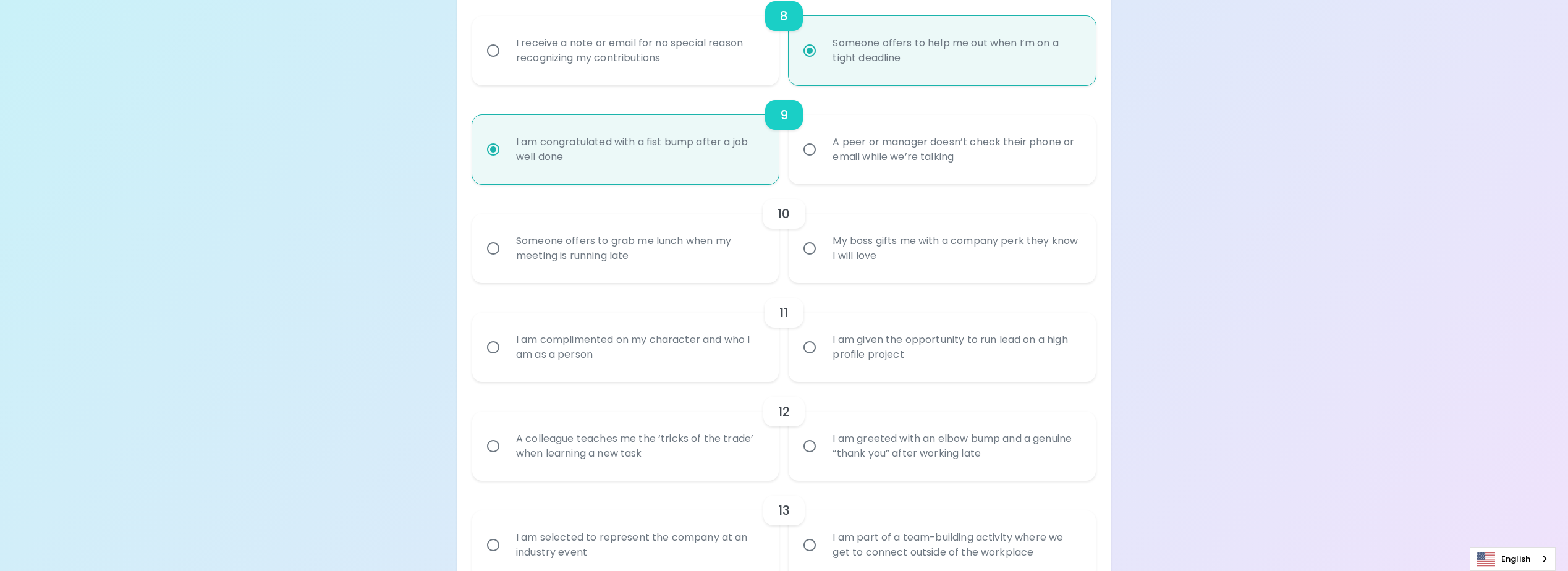
radio input "false"
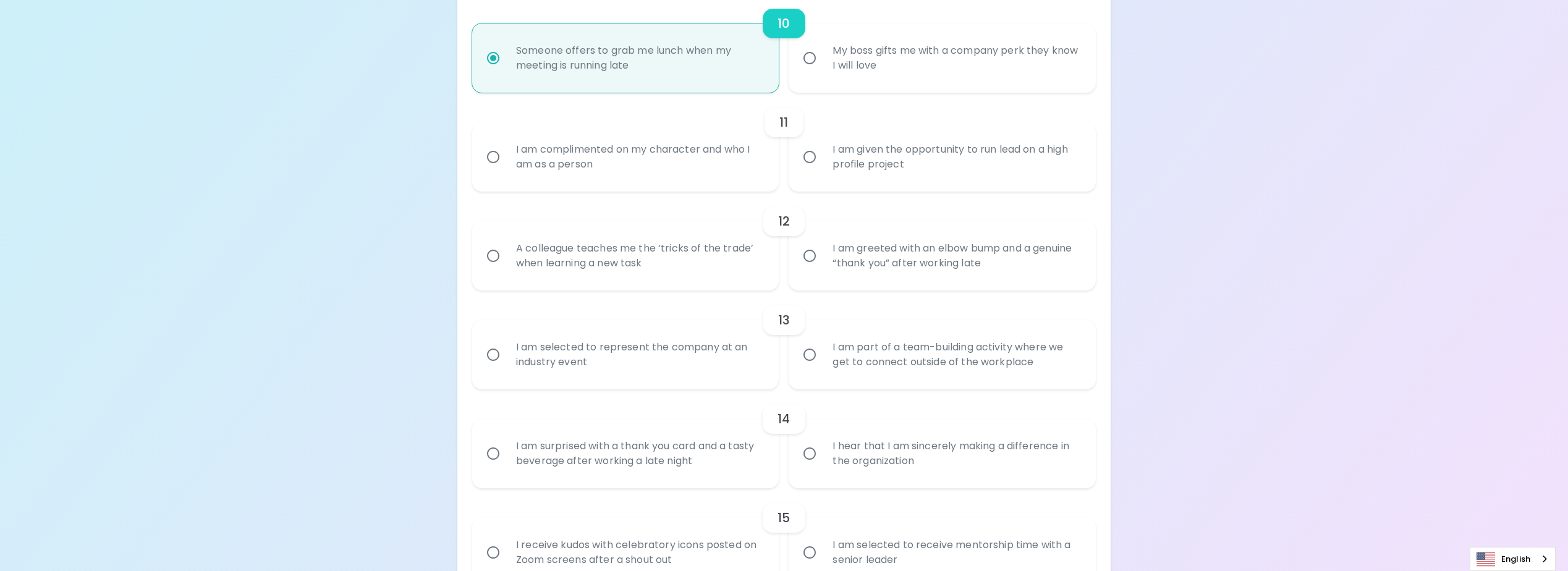
scroll to position [1098, 0]
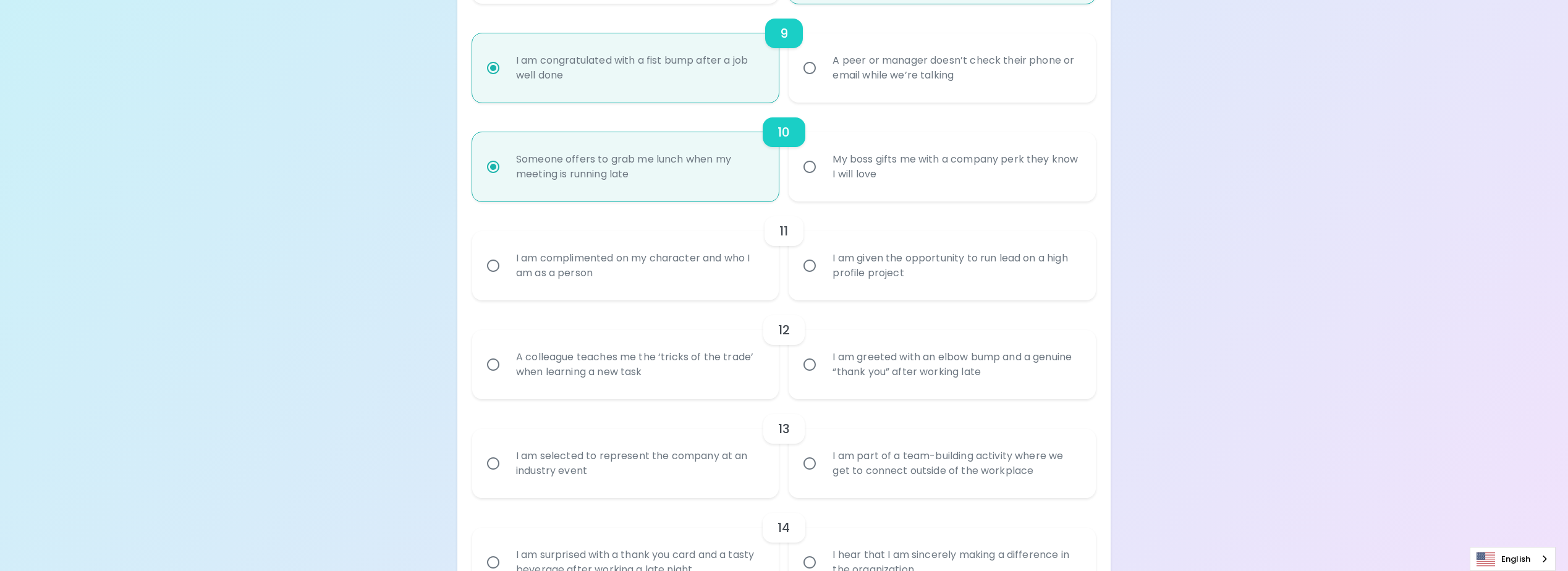
radio input "true"
click at [908, 267] on div "I am given the opportunity to run lead on a high profile project" at bounding box center [956, 266] width 267 height 59
click at [823, 267] on input "I am given the opportunity to run lead on a high profile project" at bounding box center [810, 266] width 26 height 26
radio input "false"
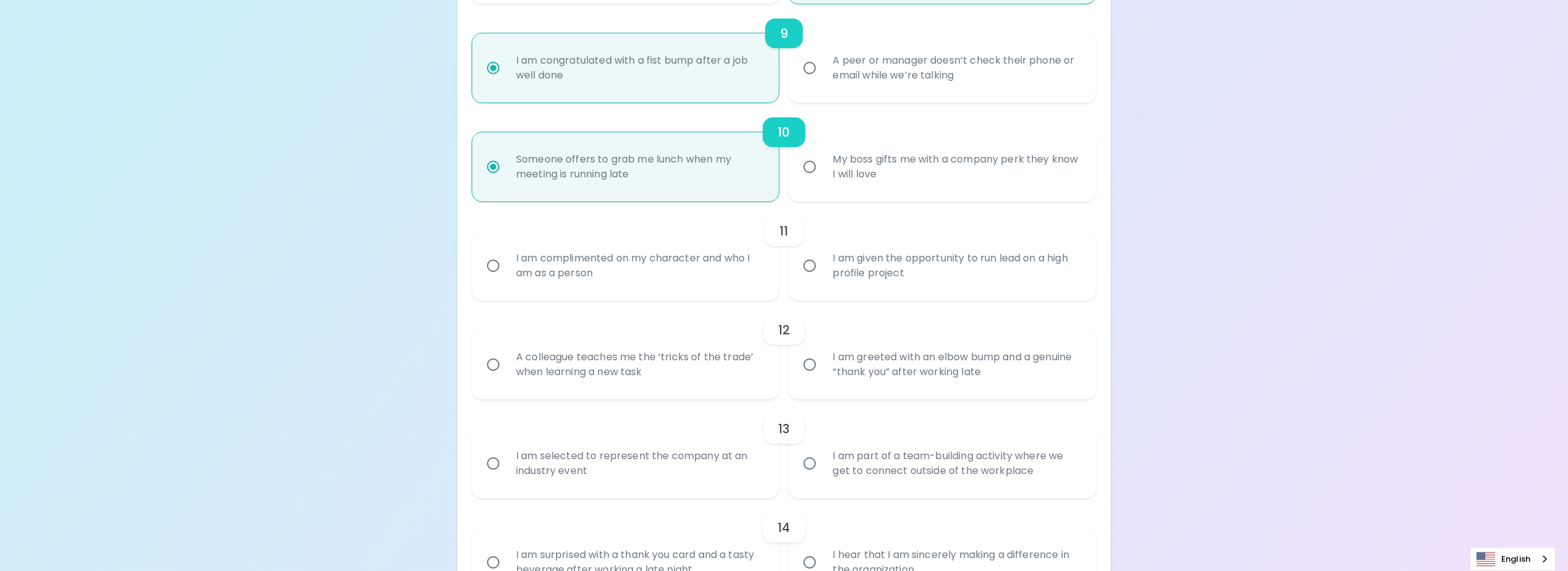
radio input "false"
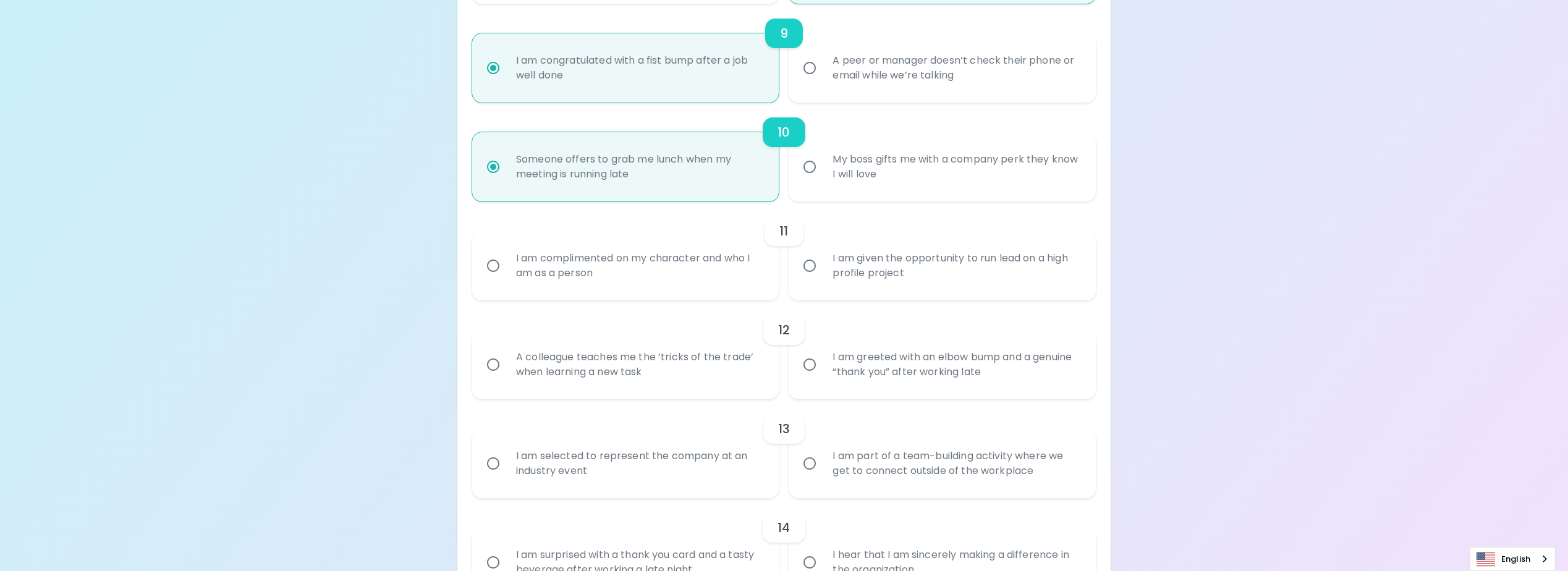
radio input "false"
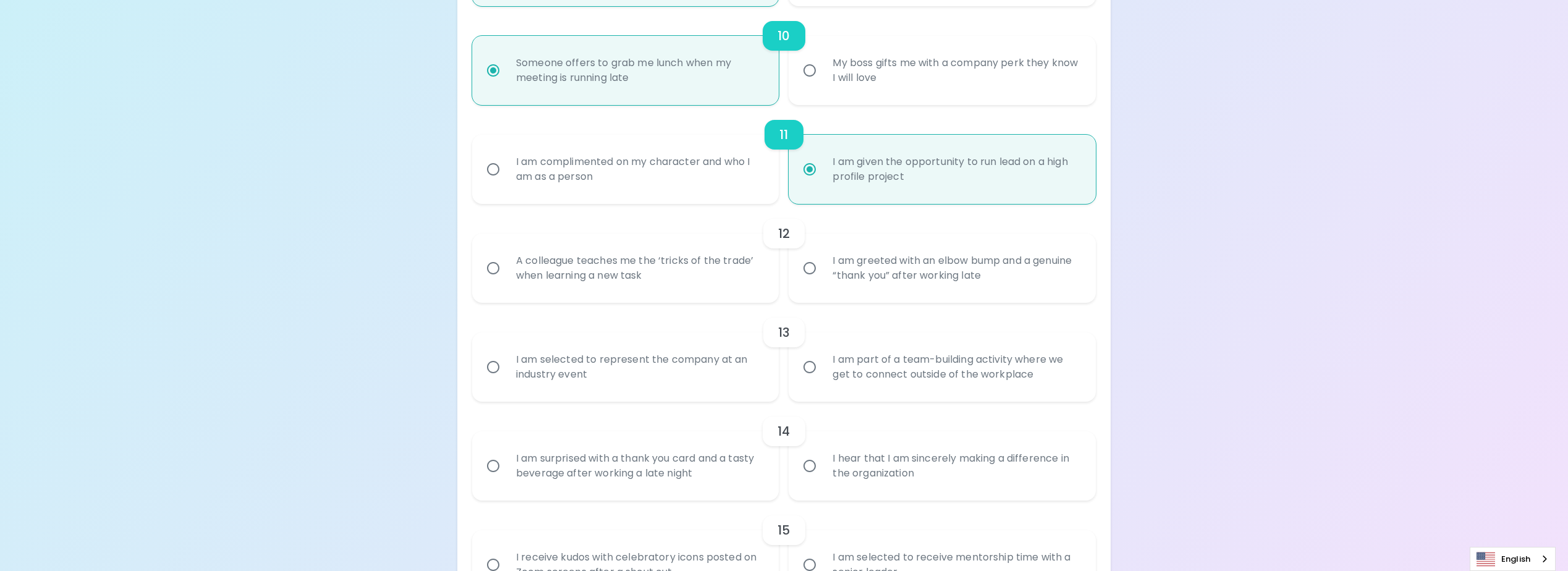
scroll to position [1198, 0]
radio input "true"
click at [707, 273] on div "A colleague teaches me the ‘tricks of the trade’ when learning a new task" at bounding box center [640, 266] width 267 height 59
click at [506, 273] on input "A colleague teaches me the ‘tricks of the trade’ when learning a new task" at bounding box center [493, 266] width 26 height 26
radio input "false"
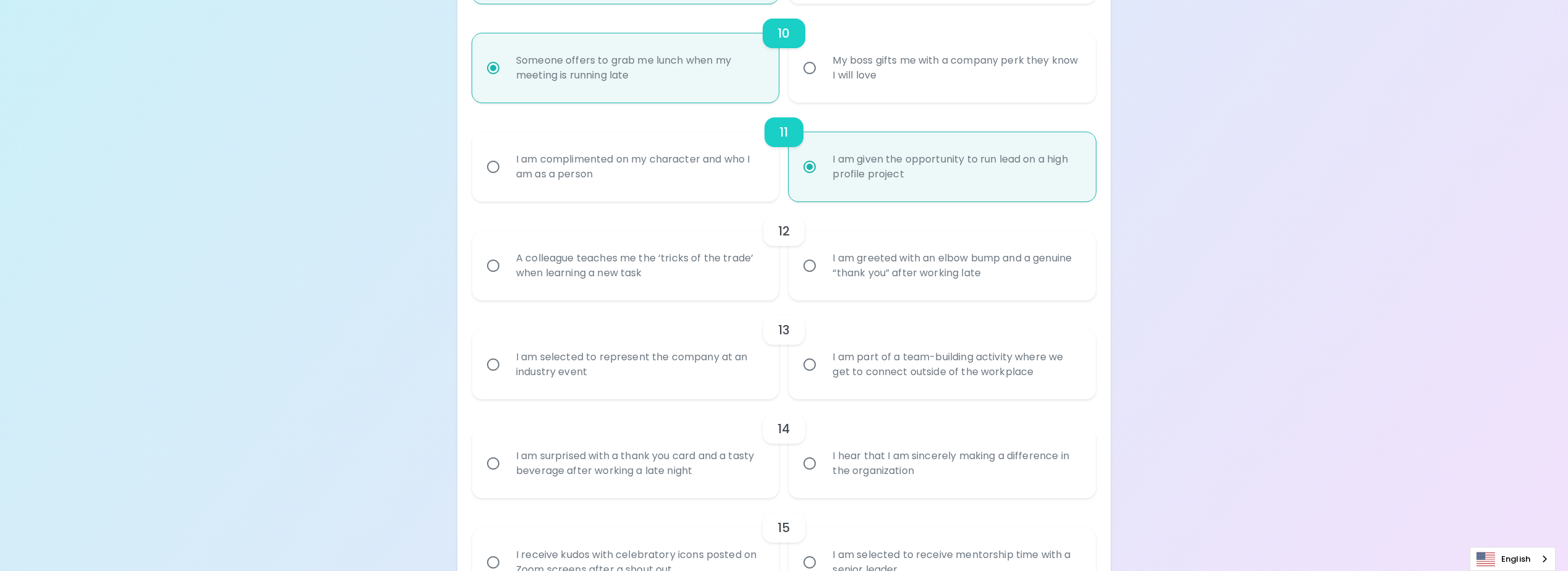
radio input "false"
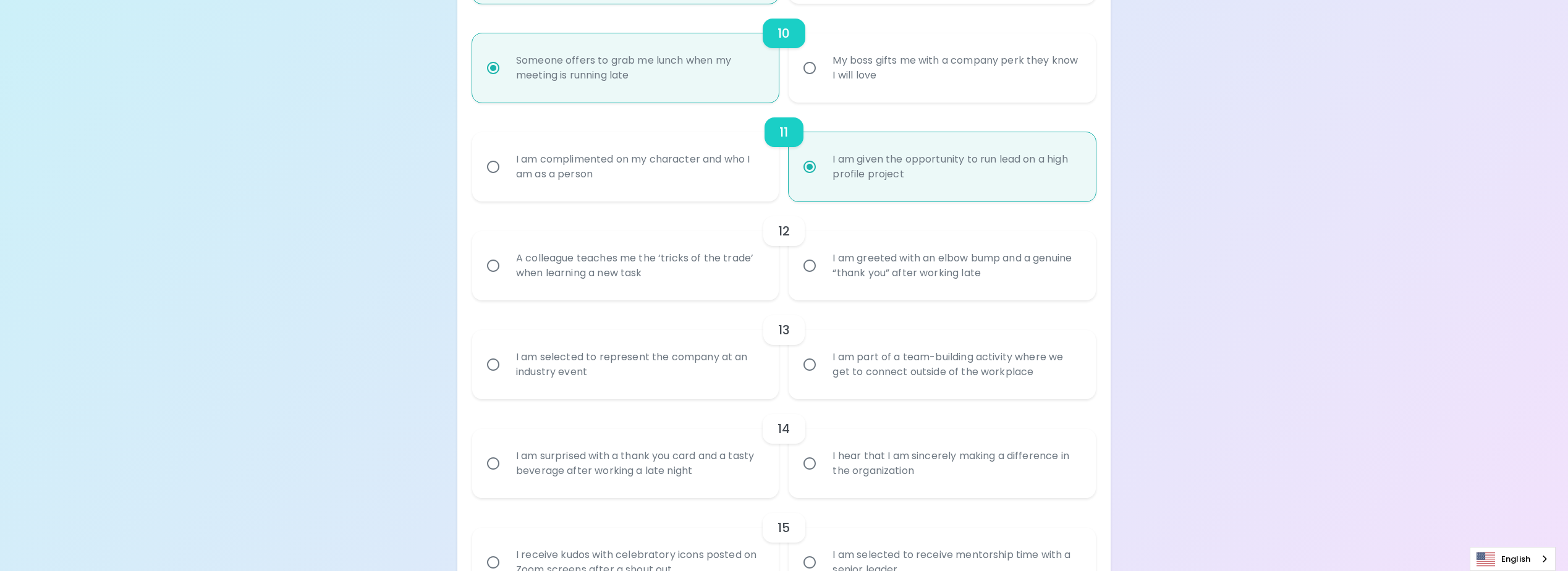
radio input "false"
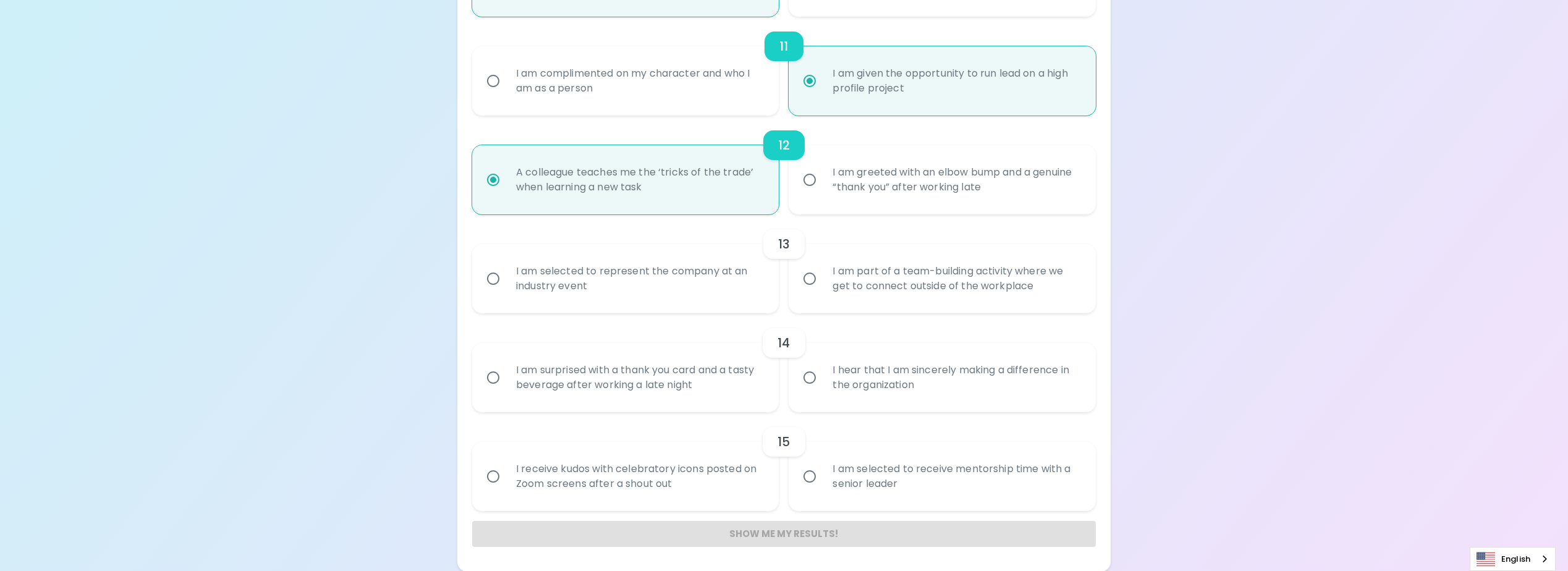
scroll to position [1284, 0]
radio input "true"
click at [688, 283] on div "I am selected to represent the company at an industry event" at bounding box center [640, 278] width 267 height 59
click at [506, 283] on input "I am selected to represent the company at an industry event" at bounding box center [493, 278] width 26 height 26
radio input "false"
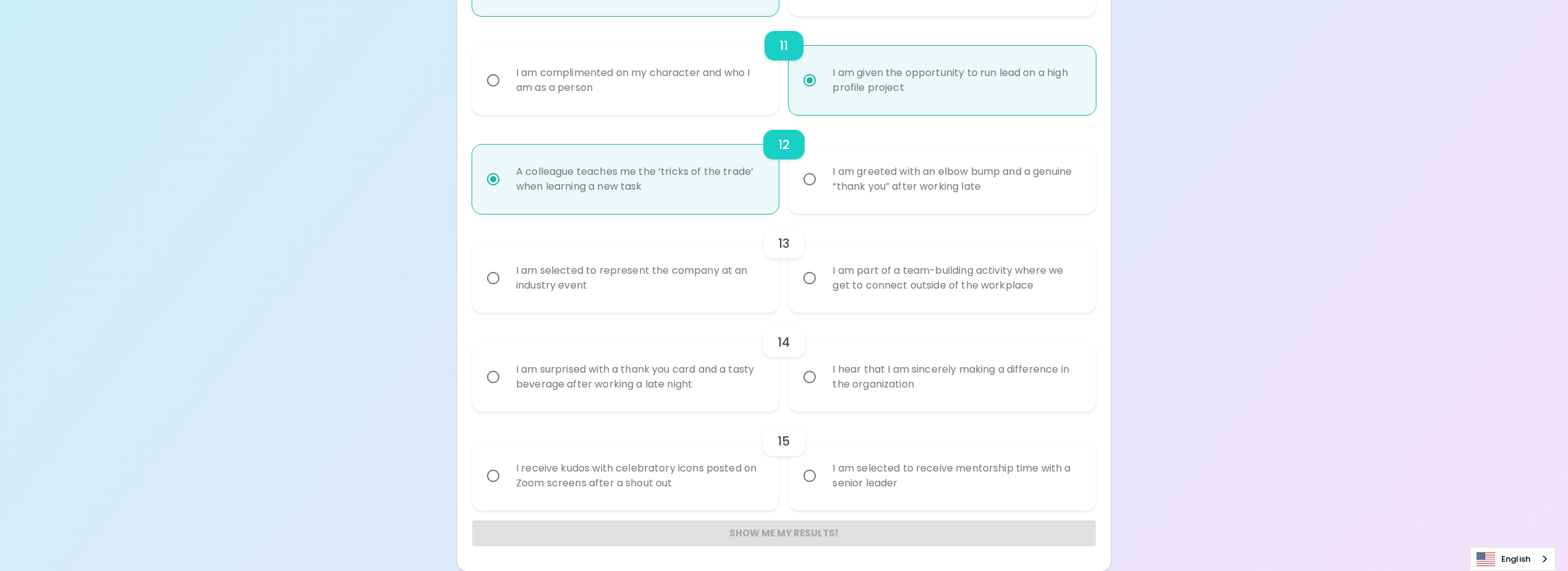
radio input "false"
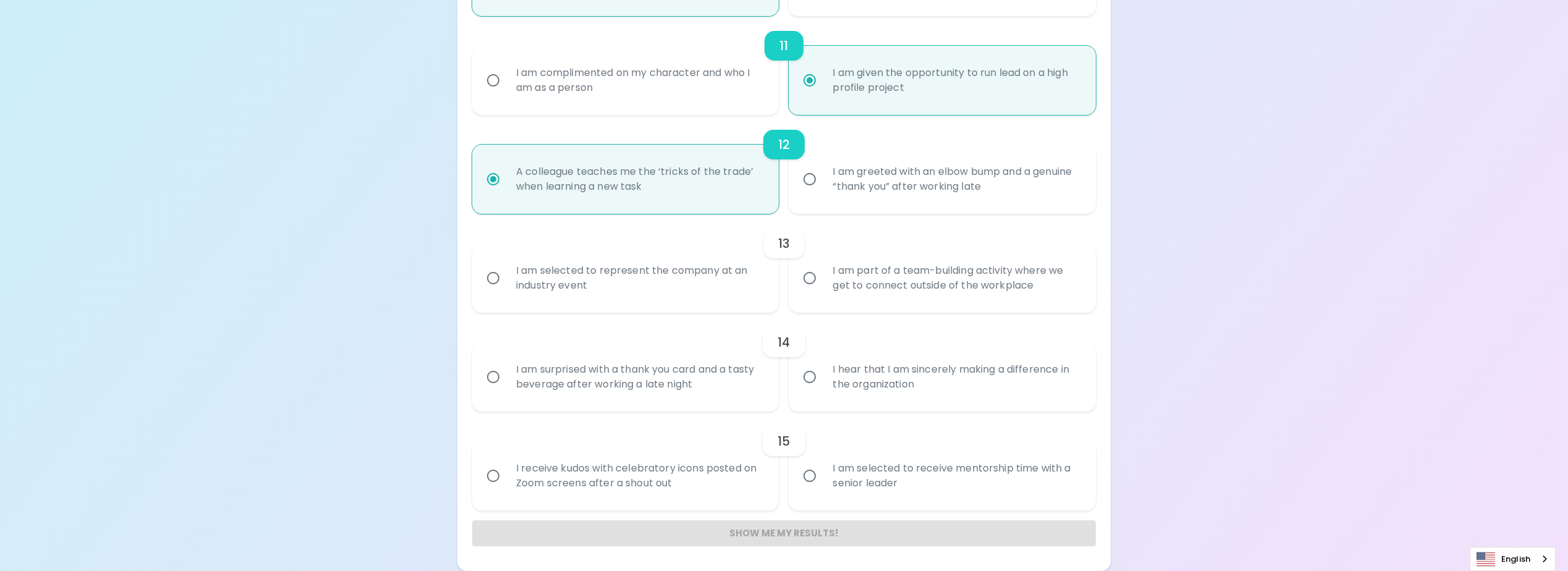
radio input "false"
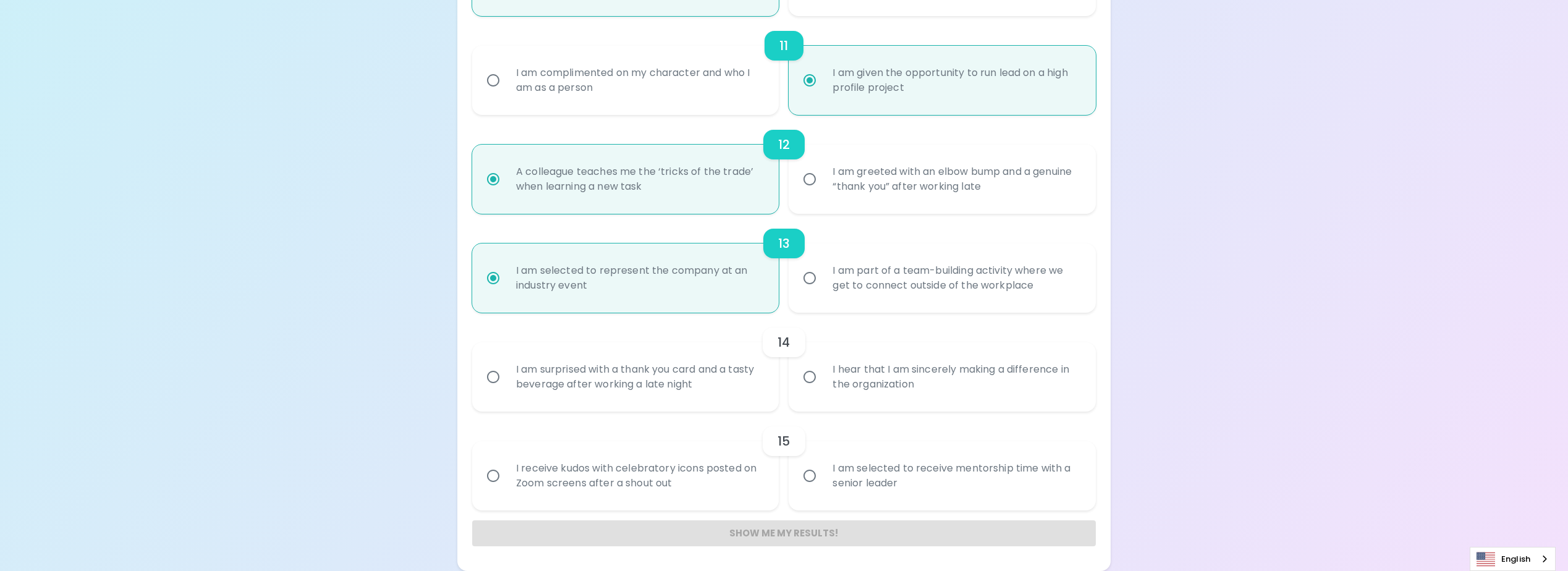
radio input "true"
click at [864, 389] on div "I hear that I am sincerely making a difference in the organization" at bounding box center [956, 377] width 267 height 59
click at [823, 389] on input "I hear that I am sincerely making a difference in the organization" at bounding box center [810, 377] width 26 height 26
radio input "false"
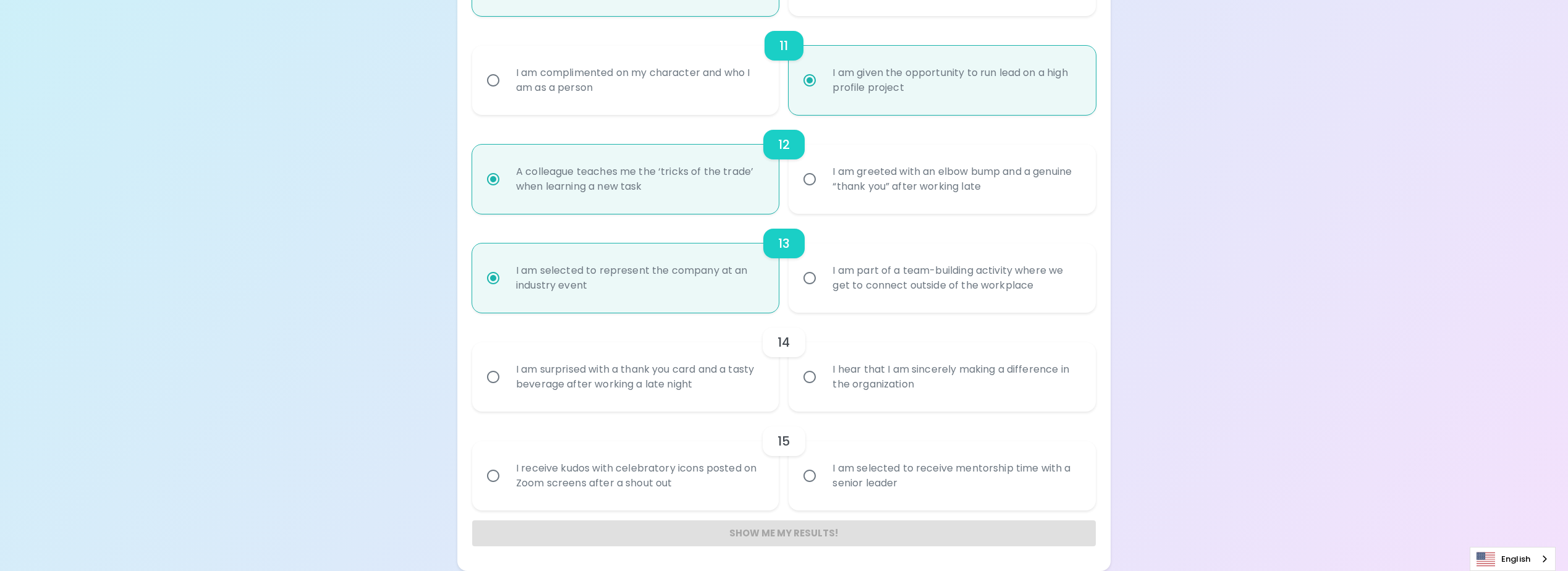
radio input "false"
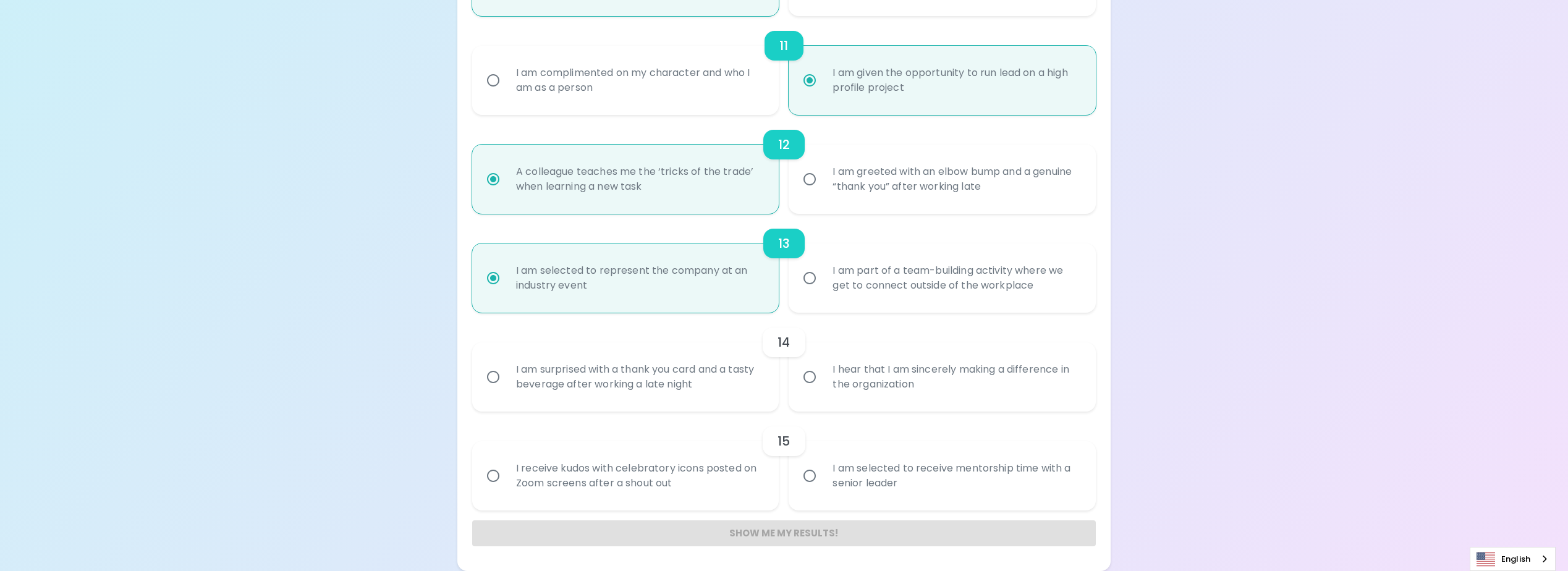
radio input "false"
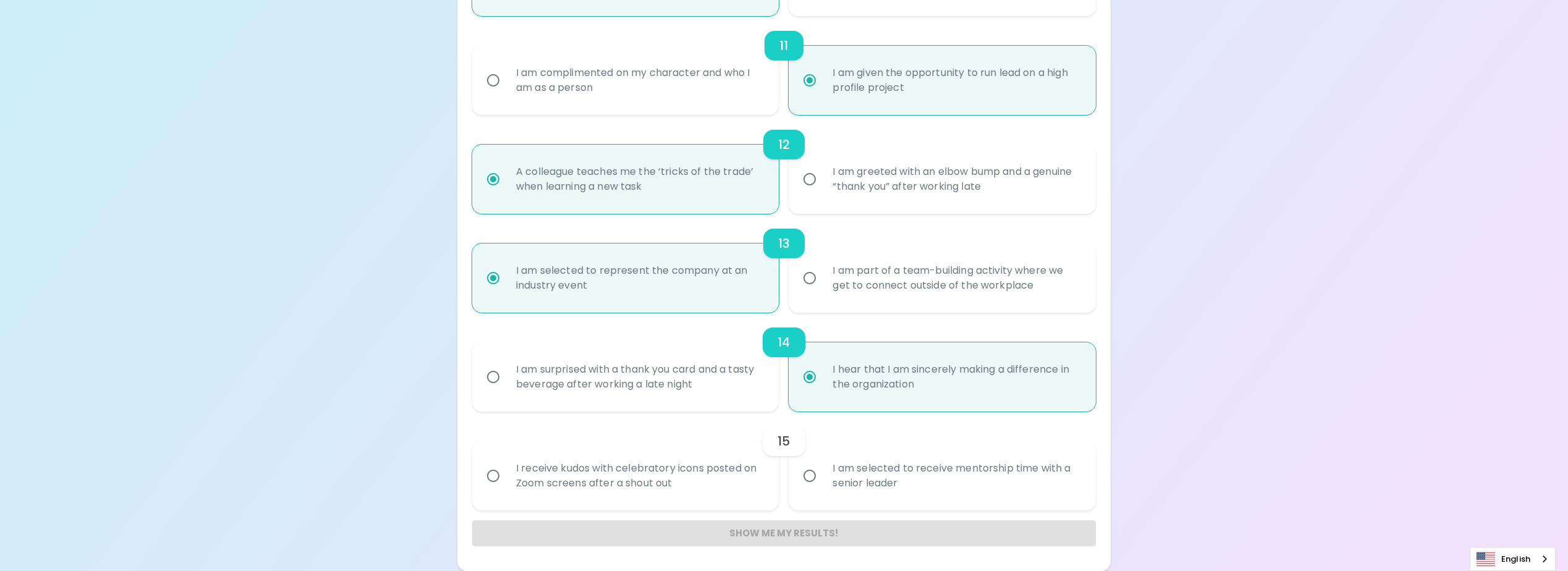
radio input "true"
click at [709, 382] on div "I am surprised with a thank you card and a tasty beverage after working a late …" at bounding box center [640, 377] width 267 height 59
click at [506, 382] on input "I am surprised with a thank you card and a tasty beverage after working a late …" at bounding box center [493, 377] width 26 height 26
radio input "false"
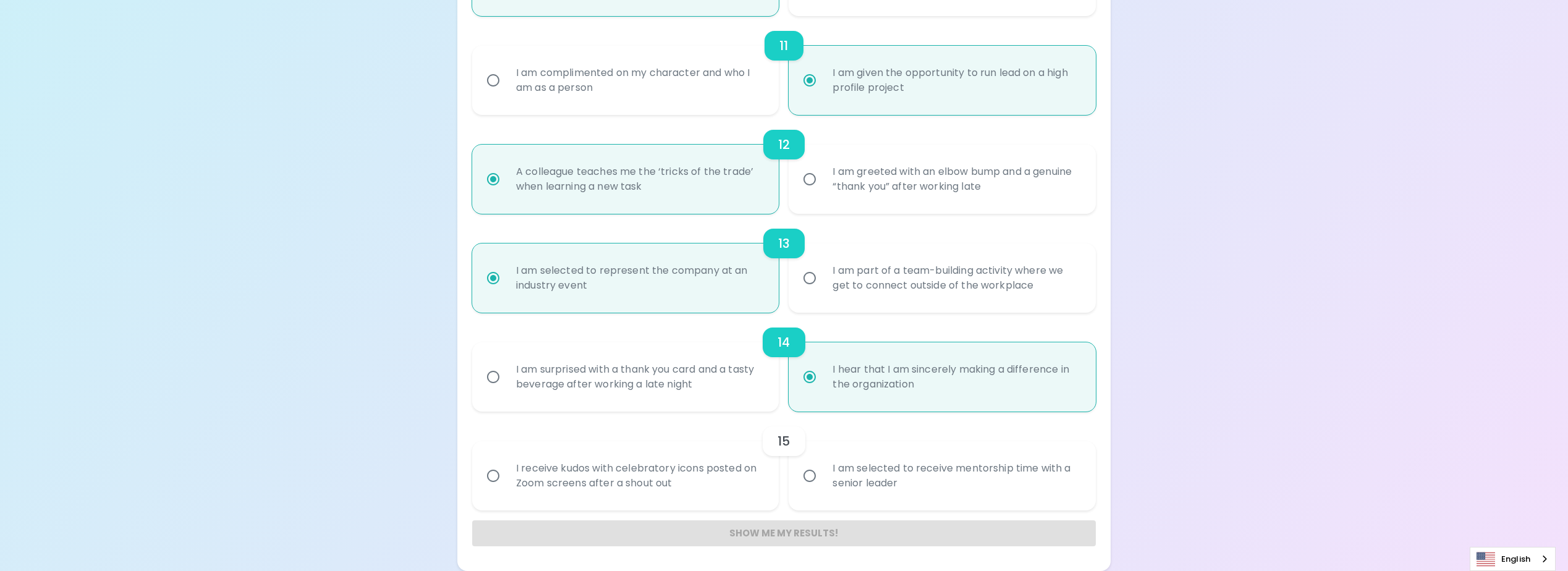
radio input "false"
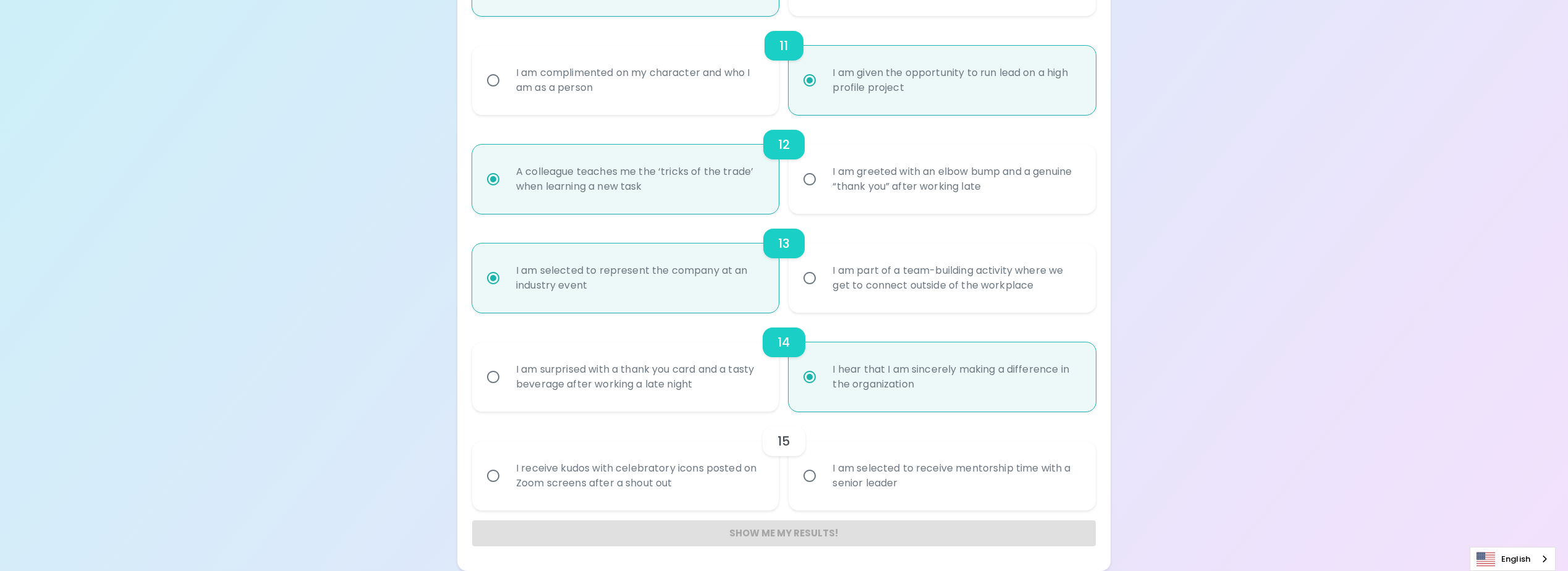
radio input "false"
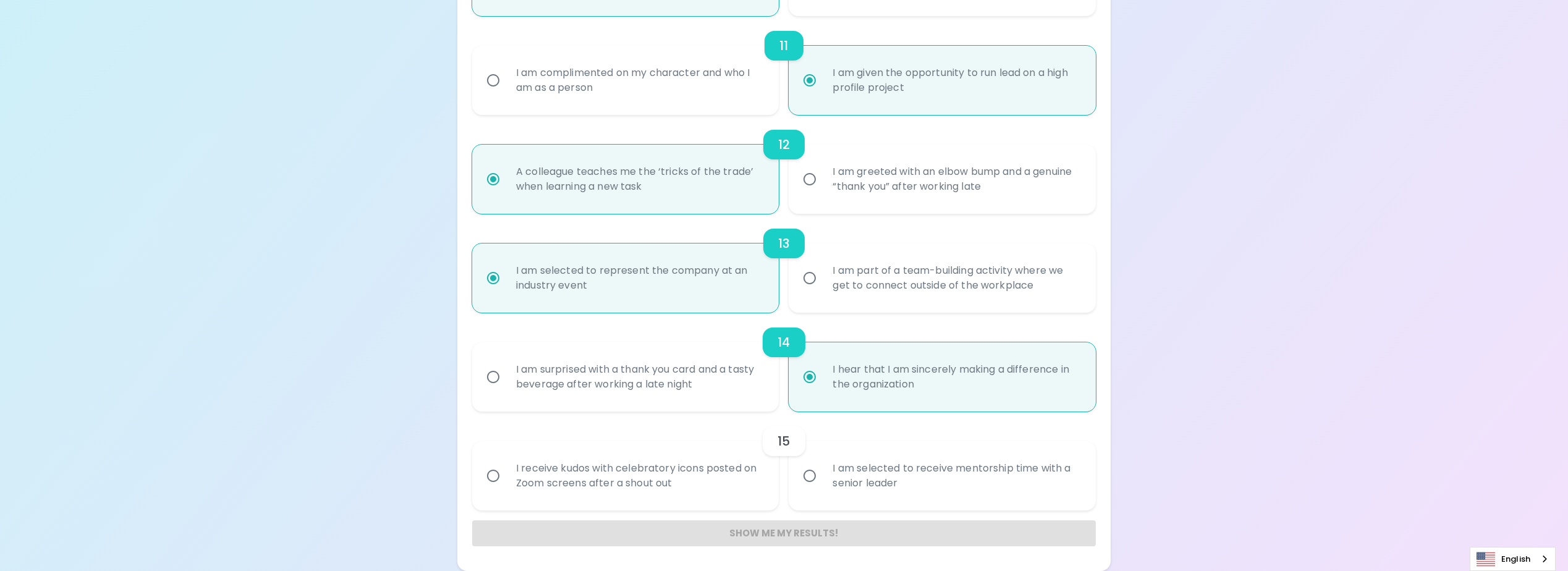
radio input "true"
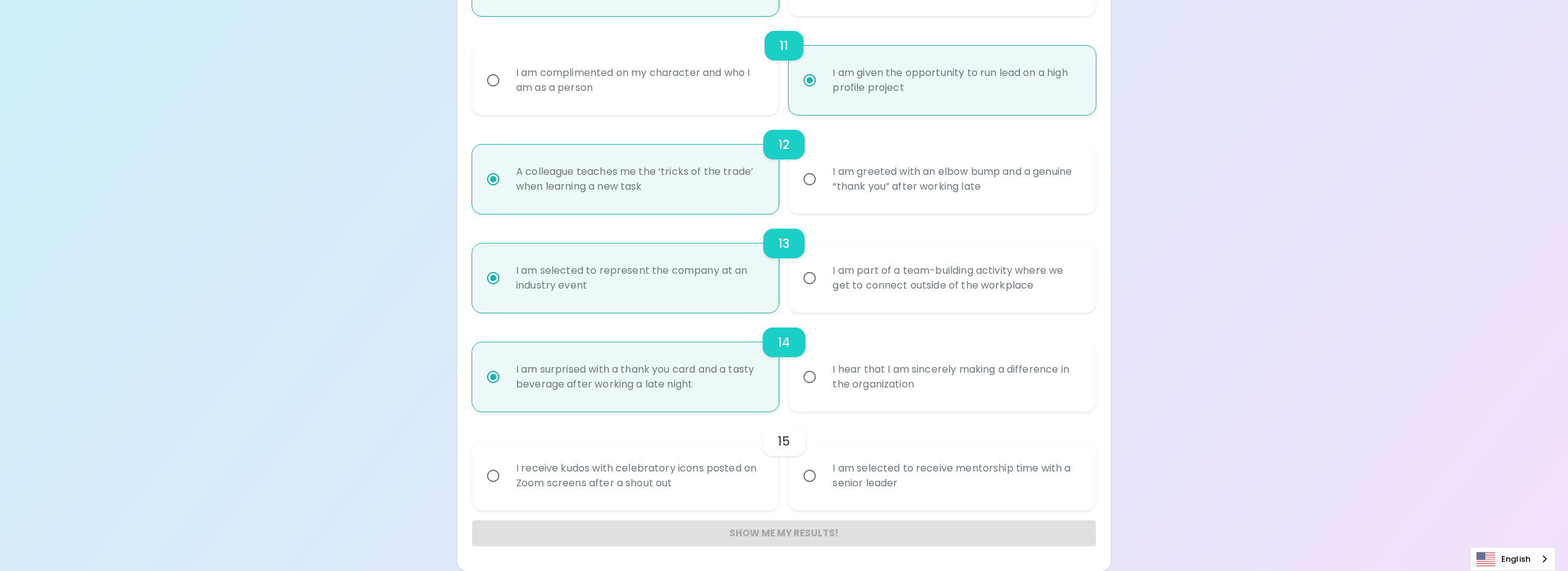
radio input "true"
click at [815, 381] on input "I hear that I am sincerely making a difference in the organization" at bounding box center [810, 377] width 26 height 26
radio input "false"
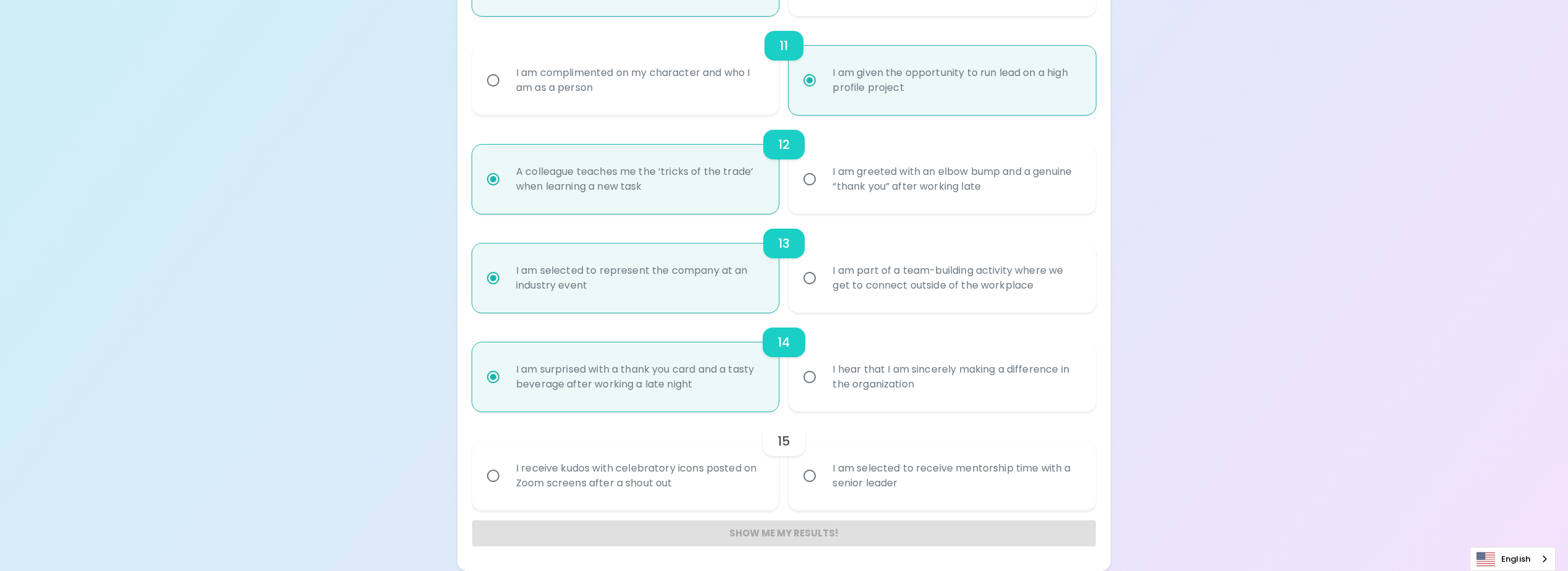
radio input "false"
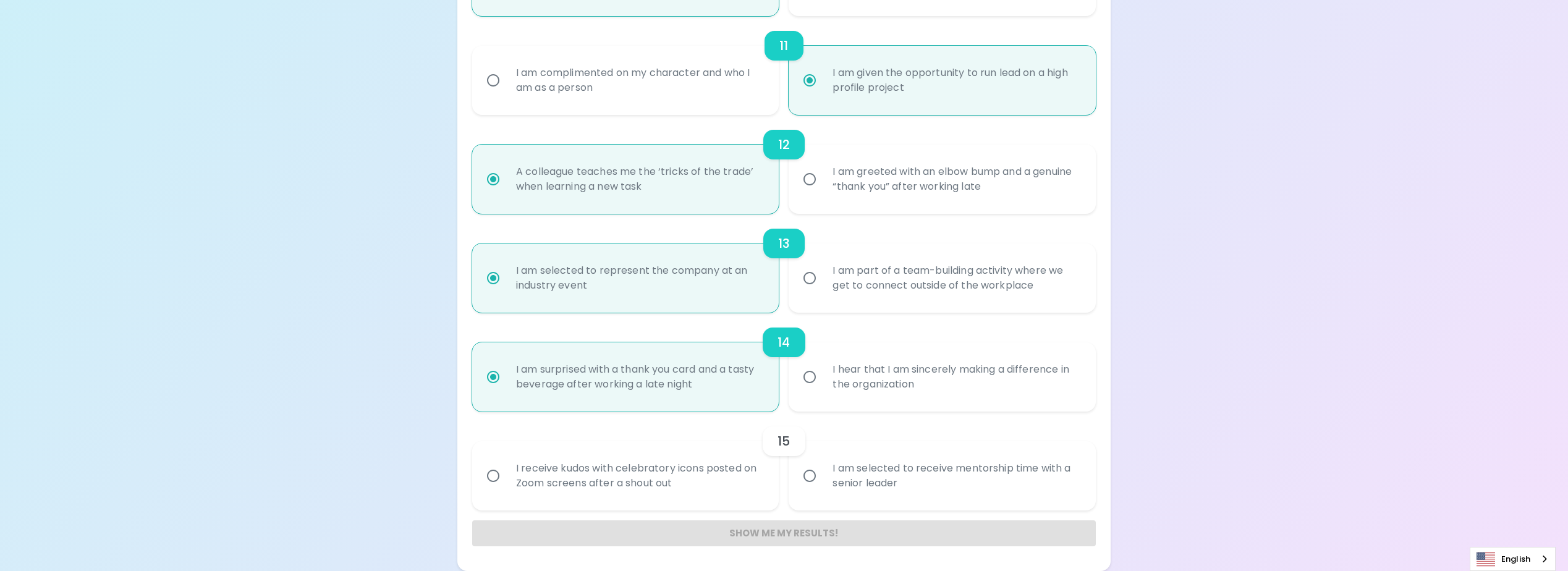
radio input "false"
radio input "true"
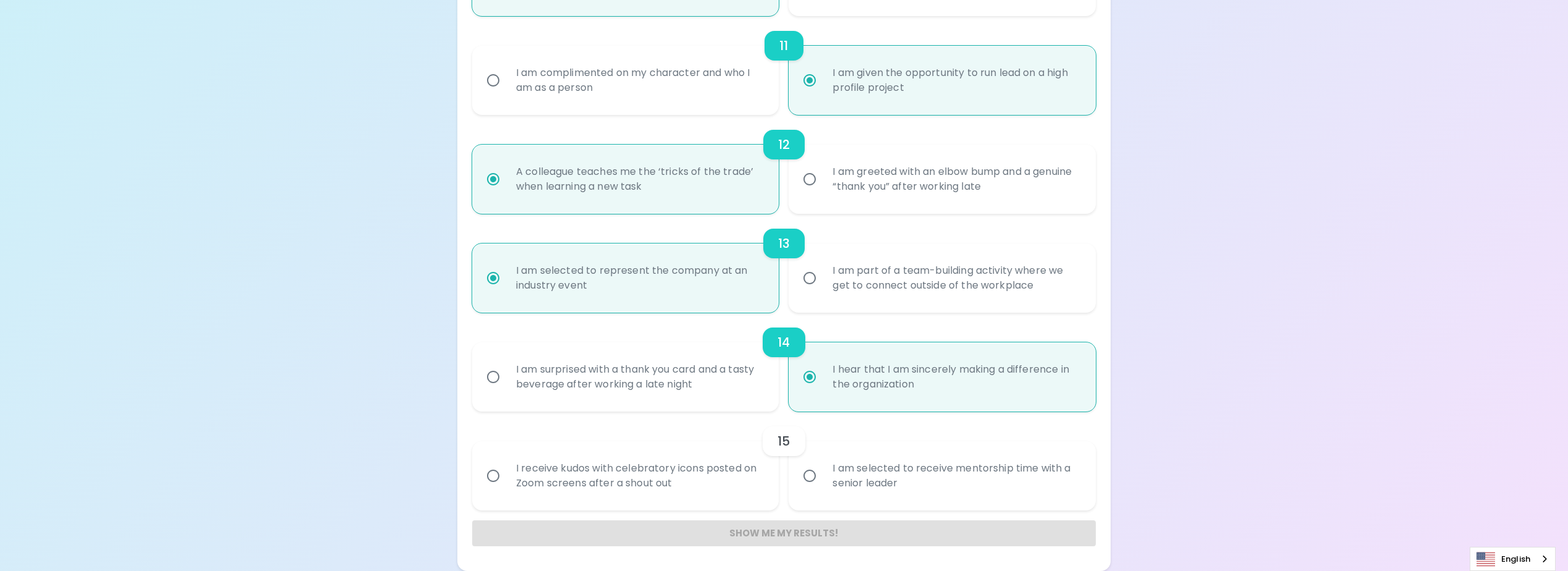
radio input "true"
click at [830, 487] on div "I am selected to receive mentorship time with a senior leader" at bounding box center [956, 476] width 267 height 59
click at [823, 487] on input "I am selected to receive mentorship time with a senior leader" at bounding box center [810, 476] width 26 height 26
radio input "false"
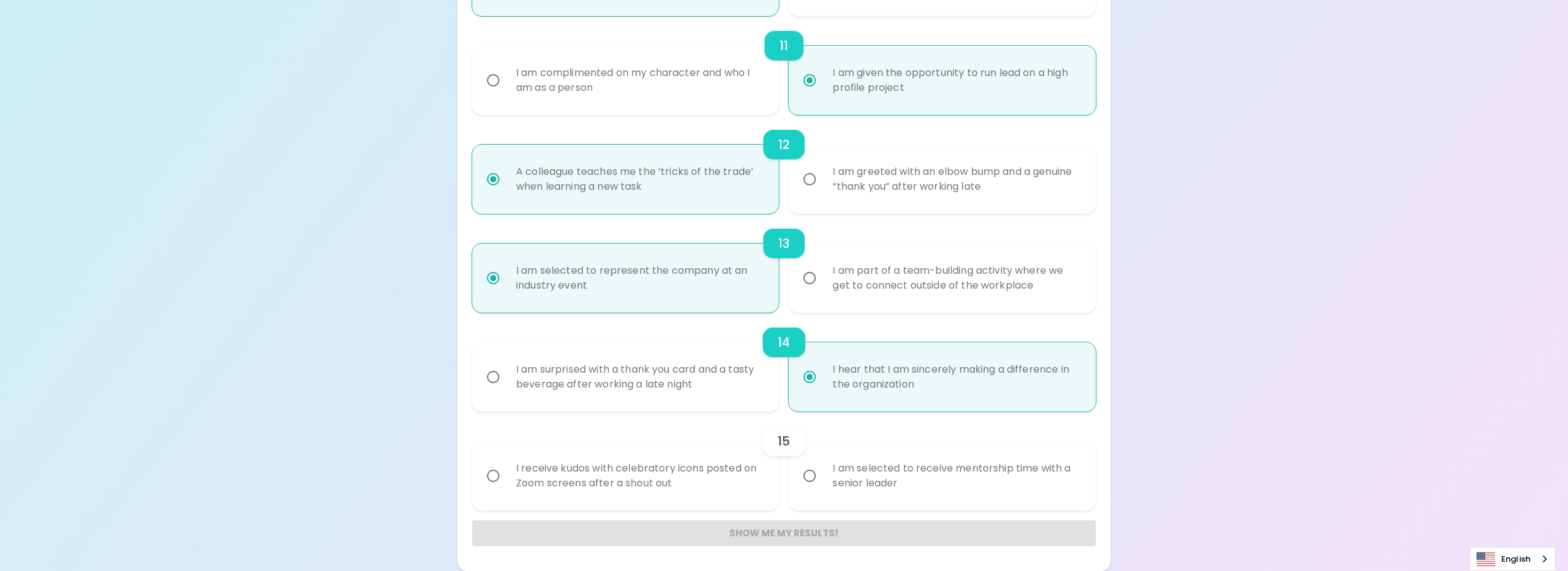
radio input "false"
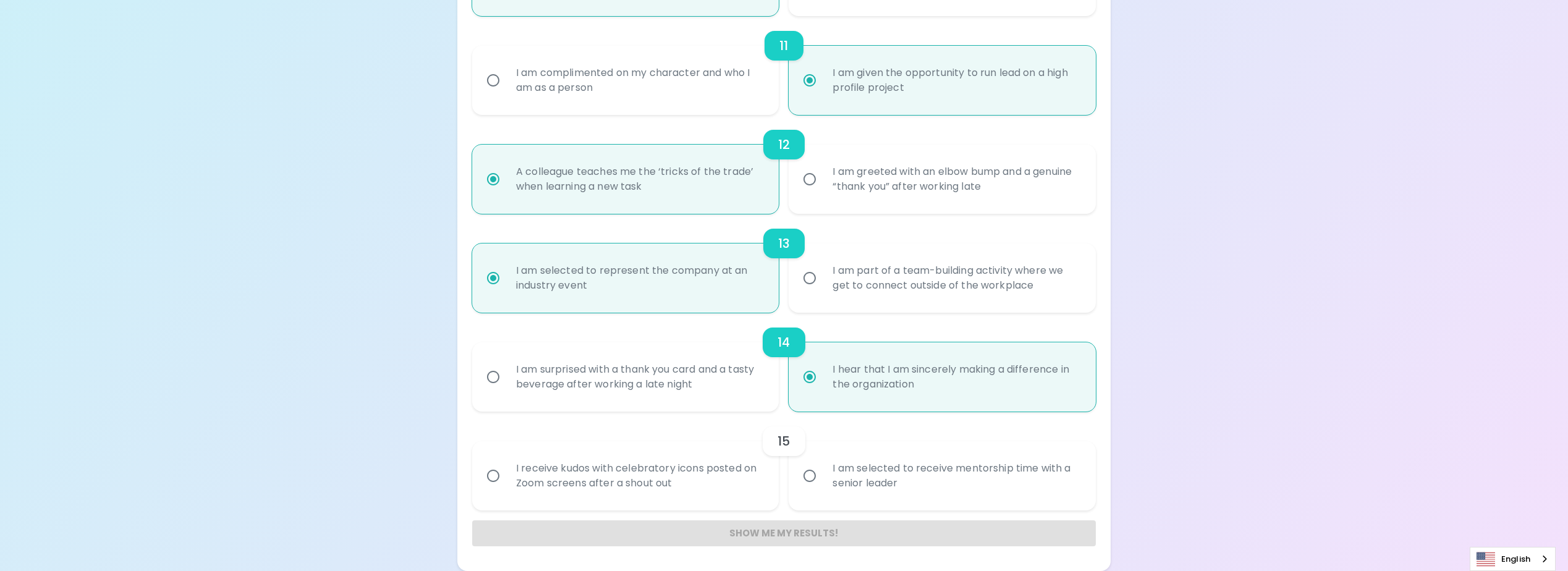
radio input "false"
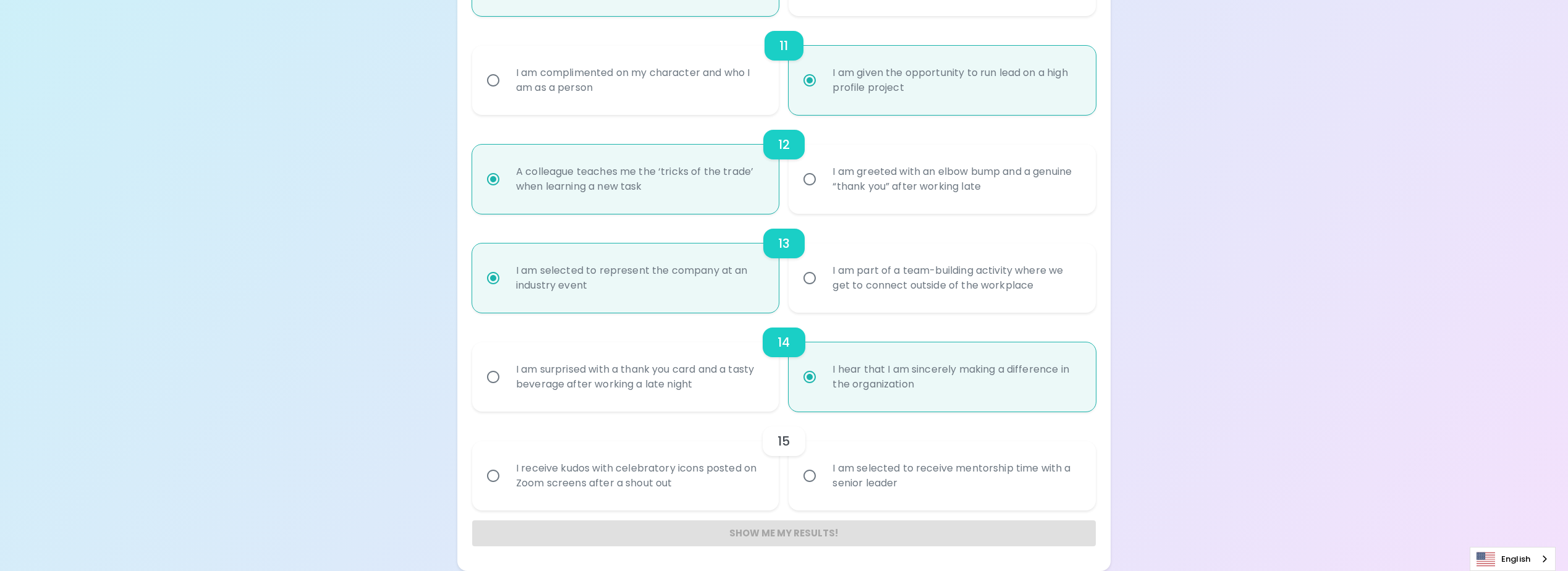
radio input "false"
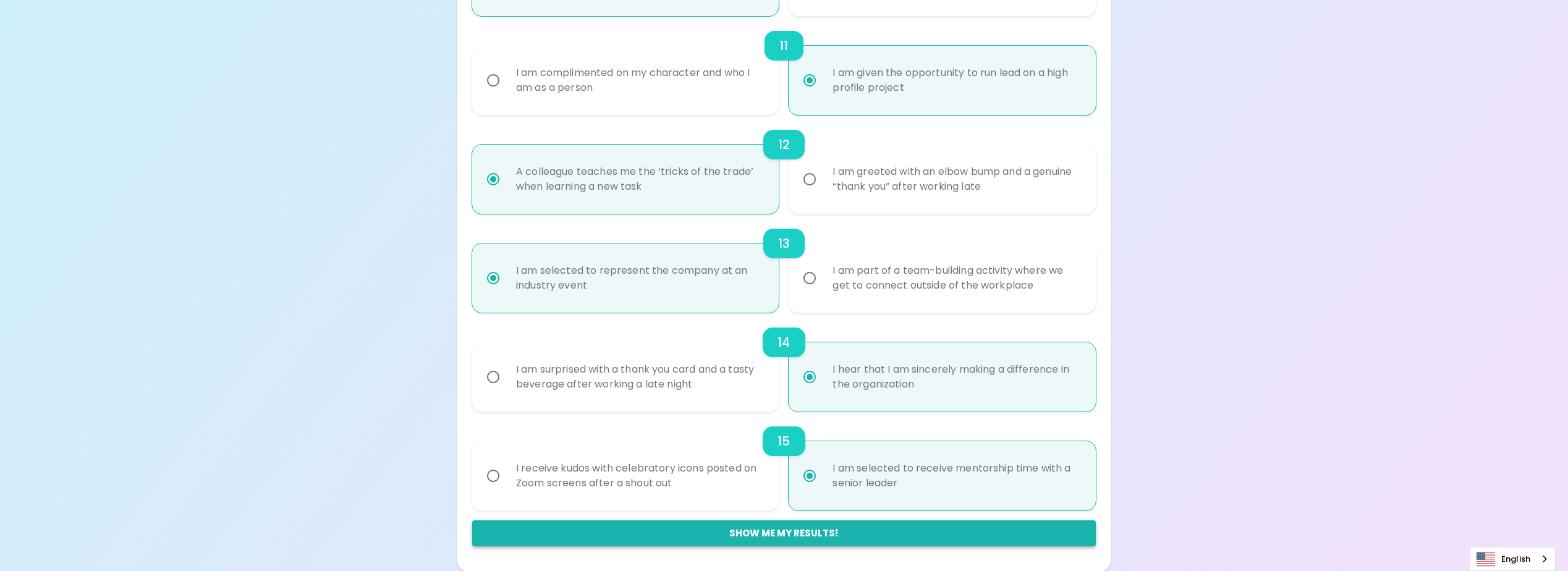
radio input "true"
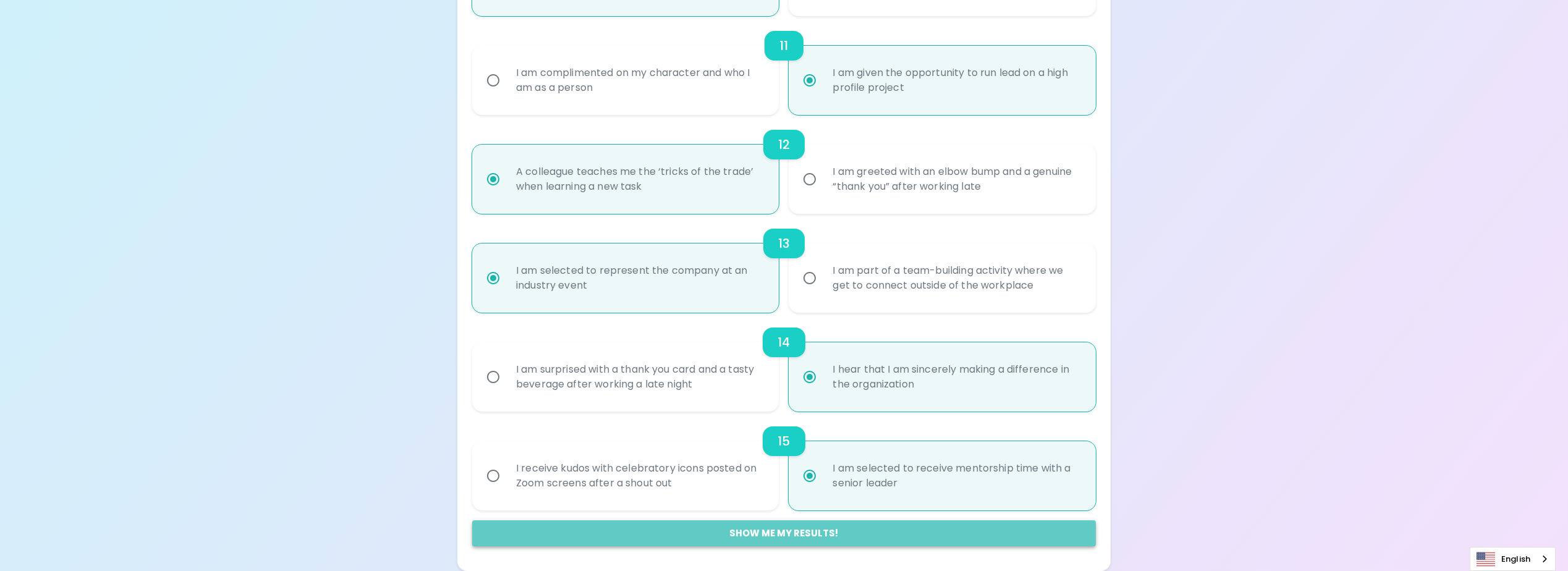
click at [829, 533] on button "Show me my results!" at bounding box center [784, 534] width 623 height 26
radio input "false"
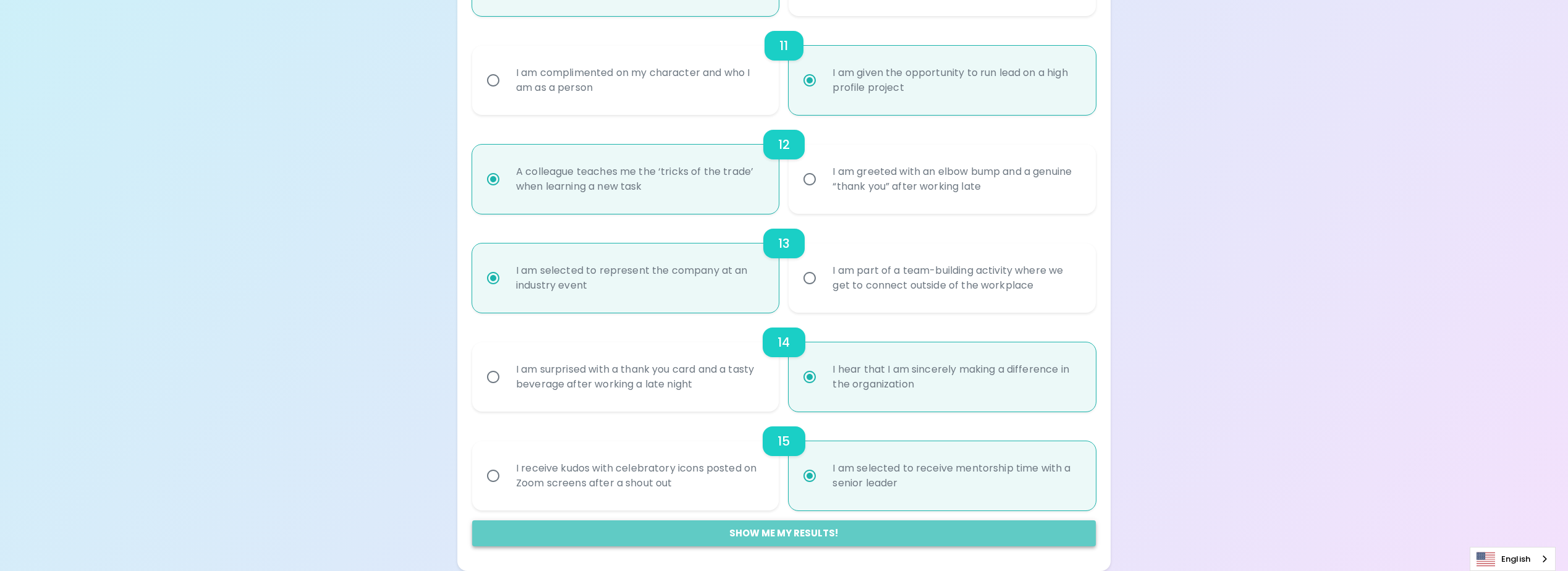
radio input "false"
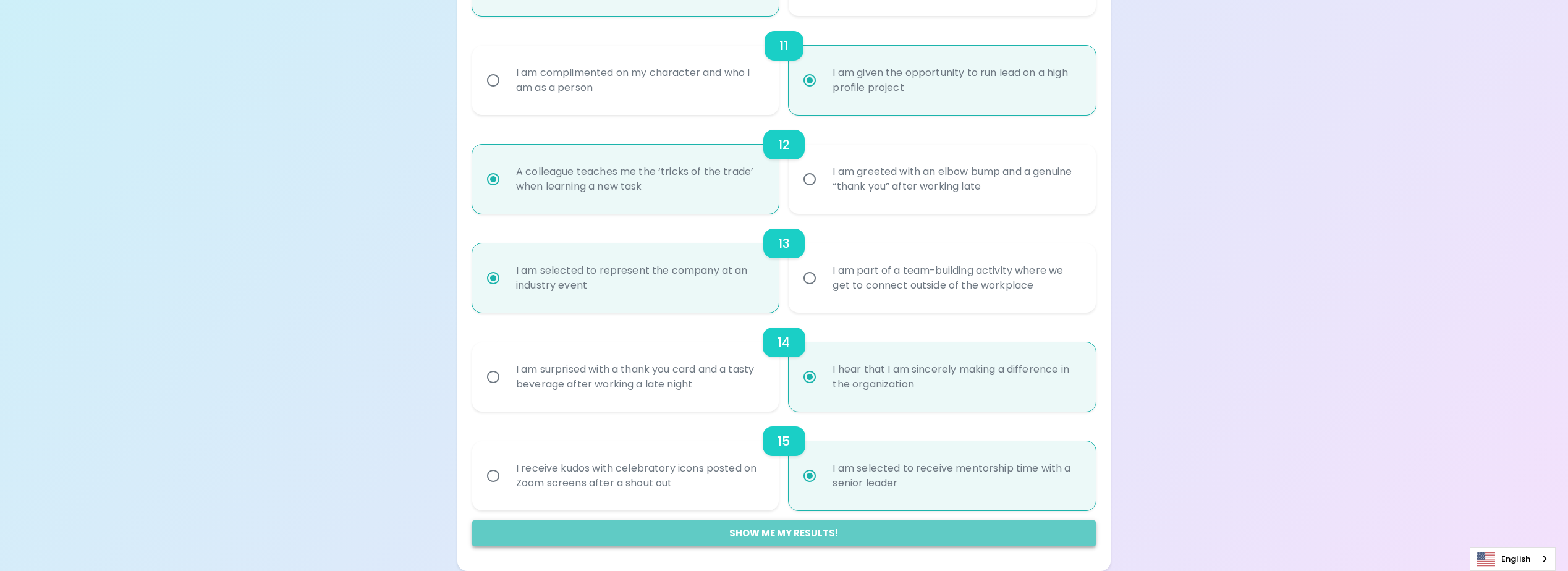
radio input "false"
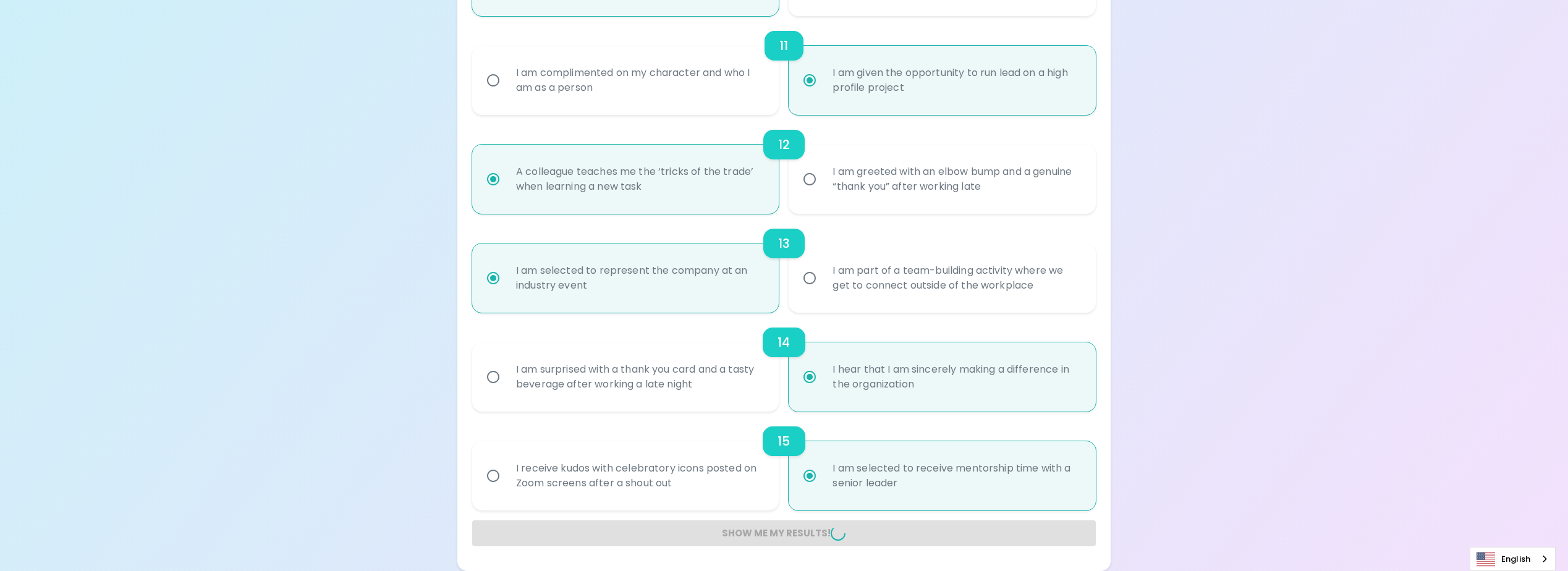
radio input "false"
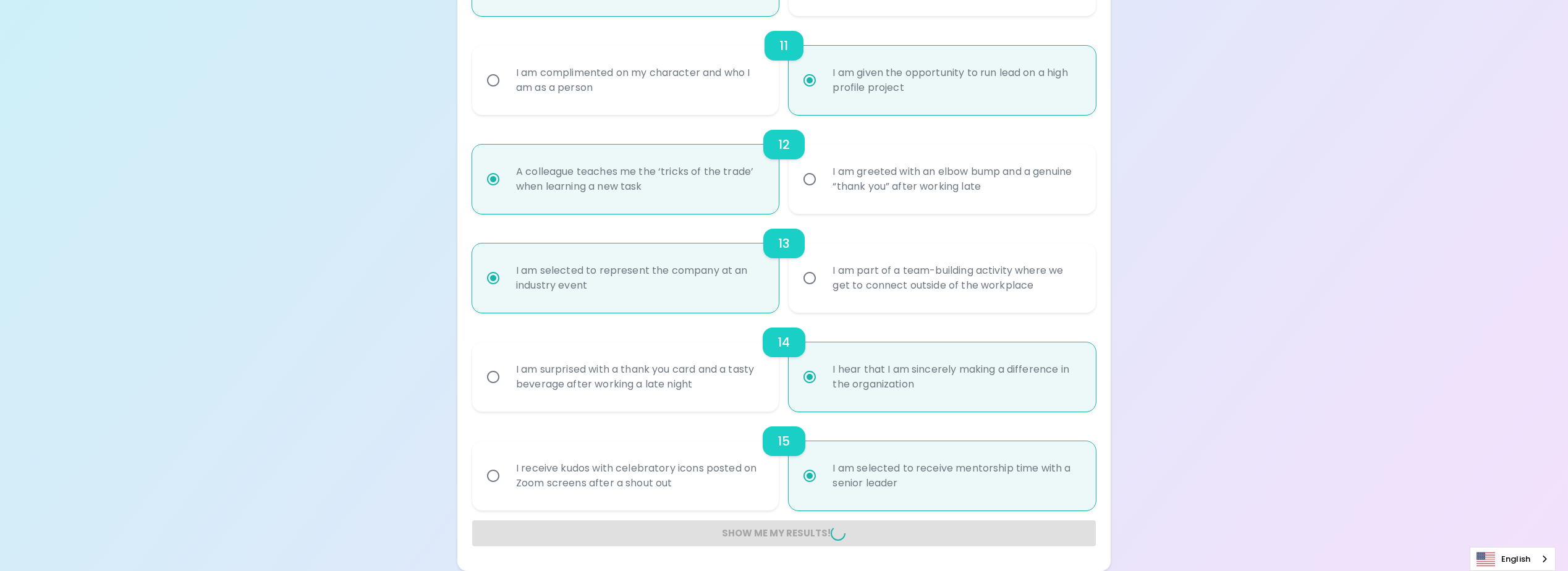
radio input "false"
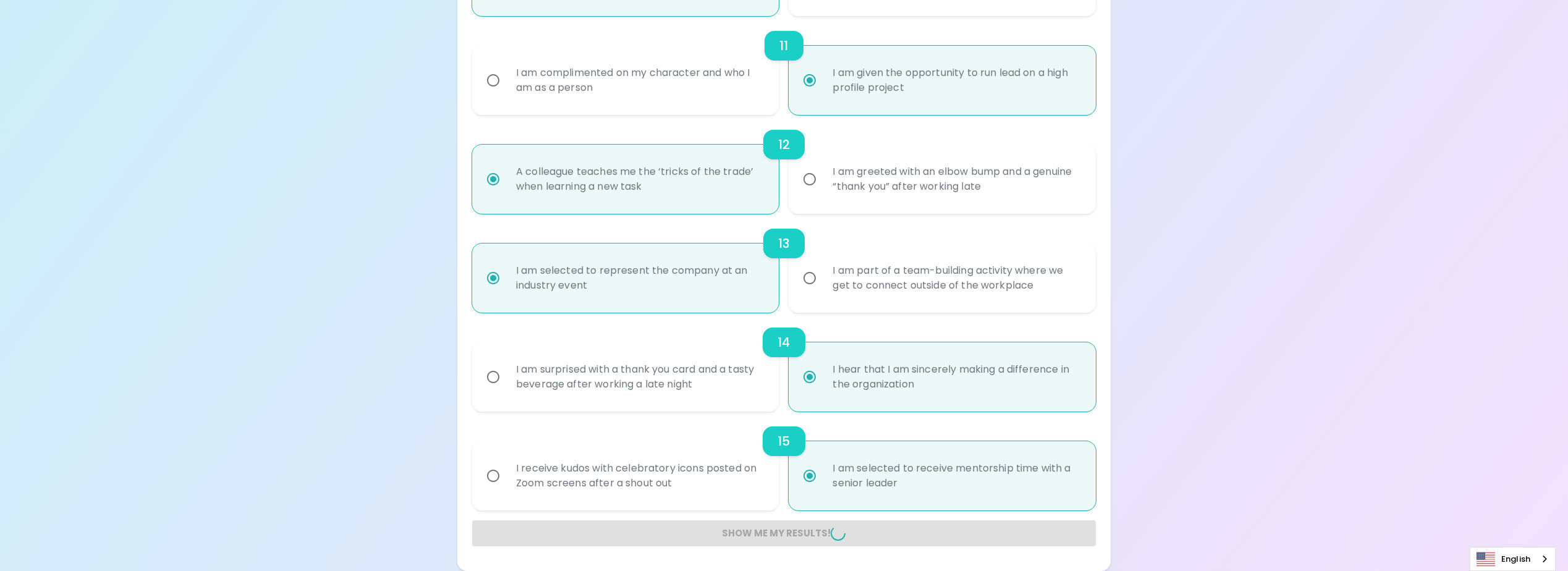
radio input "false"
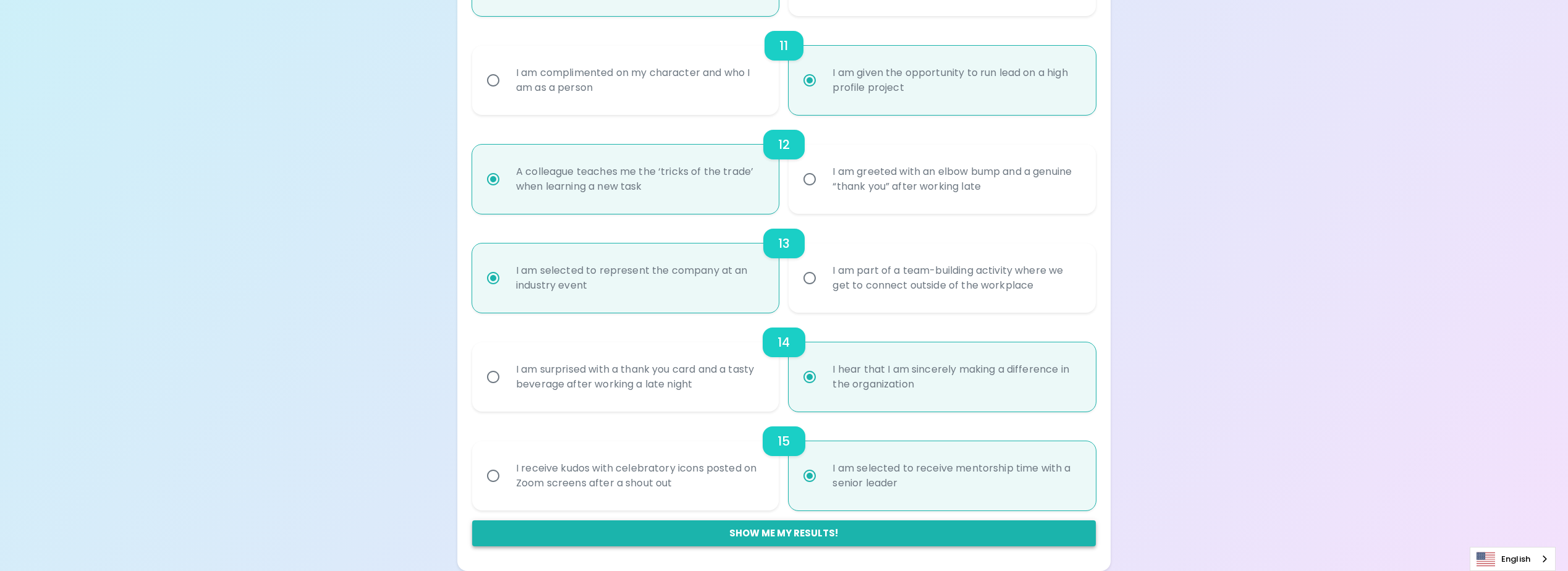
scroll to position [119, 0]
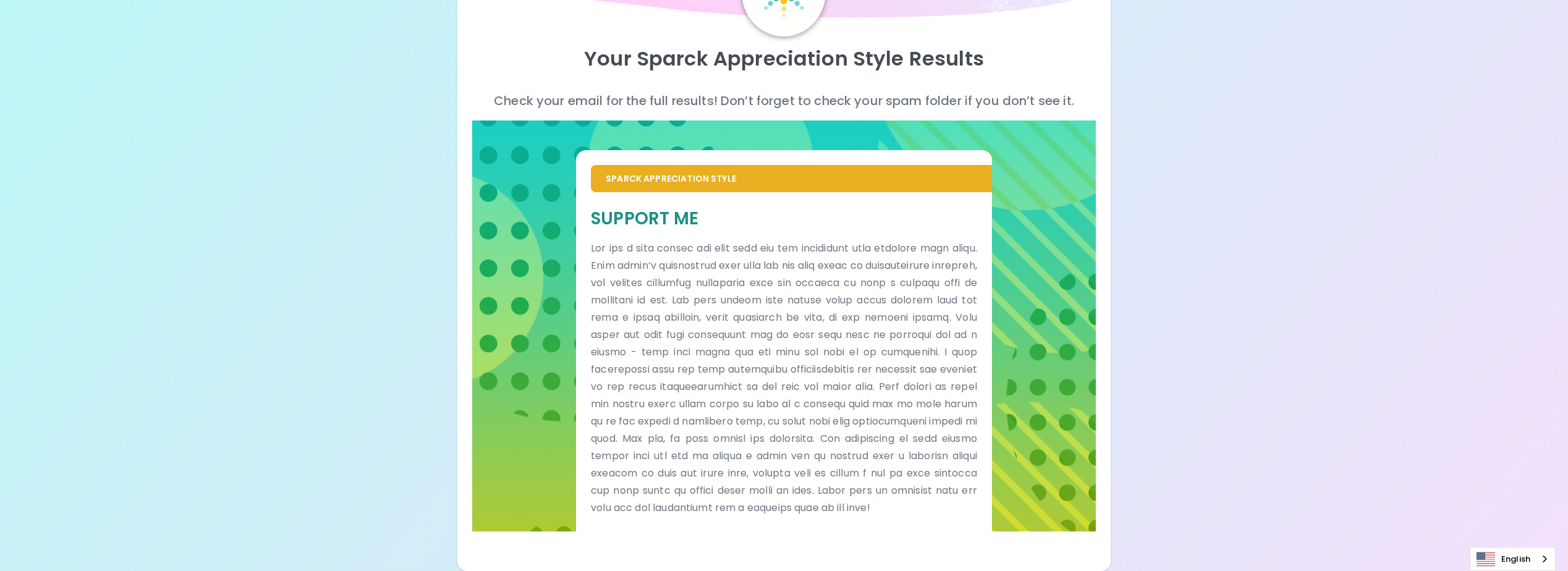
click at [802, 366] on p at bounding box center [784, 378] width 386 height 277
